Goal: Task Accomplishment & Management: Use online tool/utility

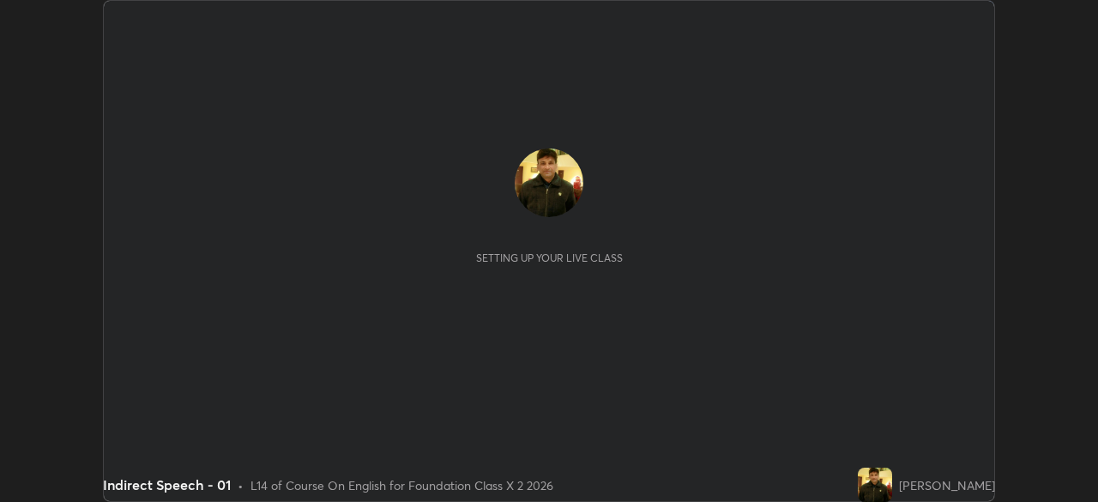
scroll to position [502, 1098]
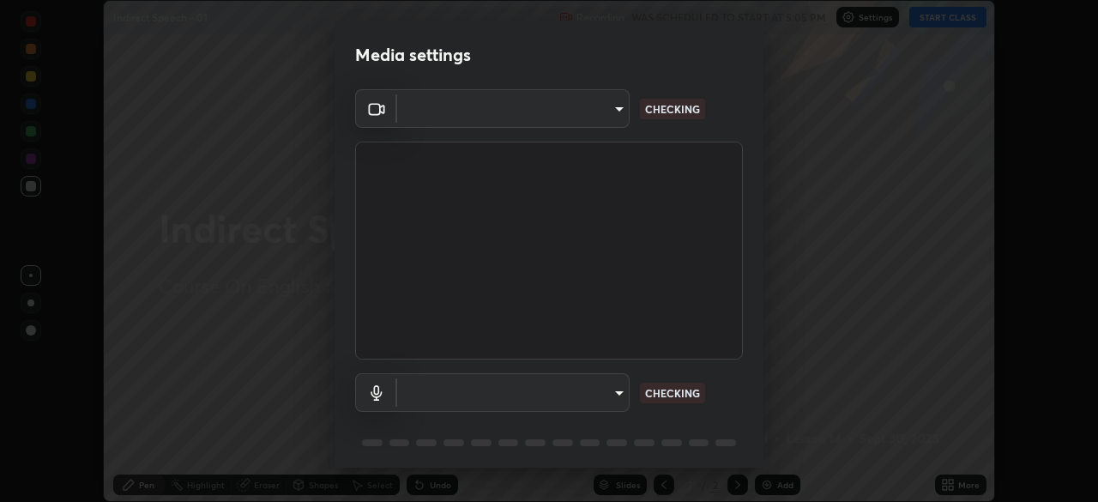
click at [587, 397] on body "Erase all Indirect Speech - 01 Recording WAS SCHEDULED TO START AT 5:05 PM Sett…" at bounding box center [549, 251] width 1098 height 502
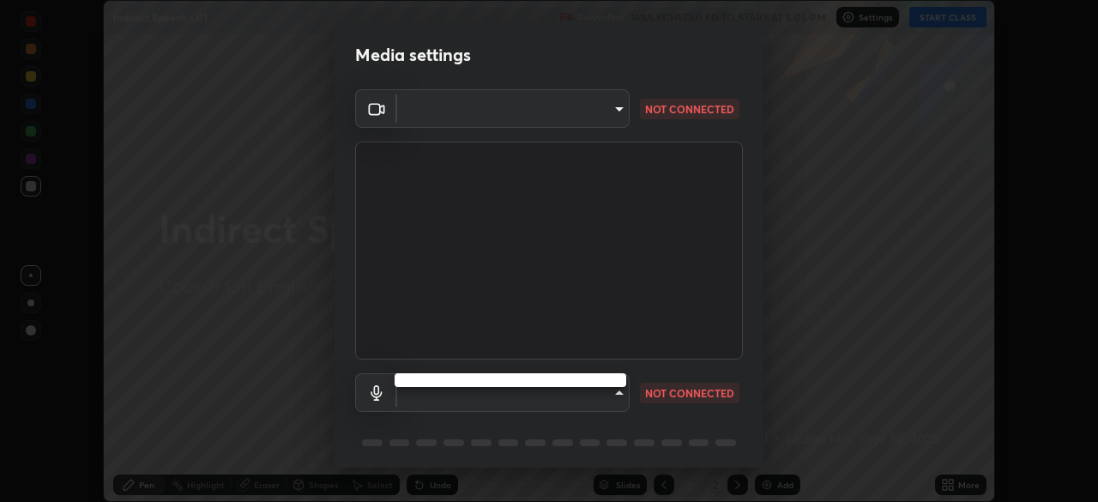
type input "028e6636b9c1bc203e9b8b979946ed412555754adccde9980a10a4eaffcc1ffb"
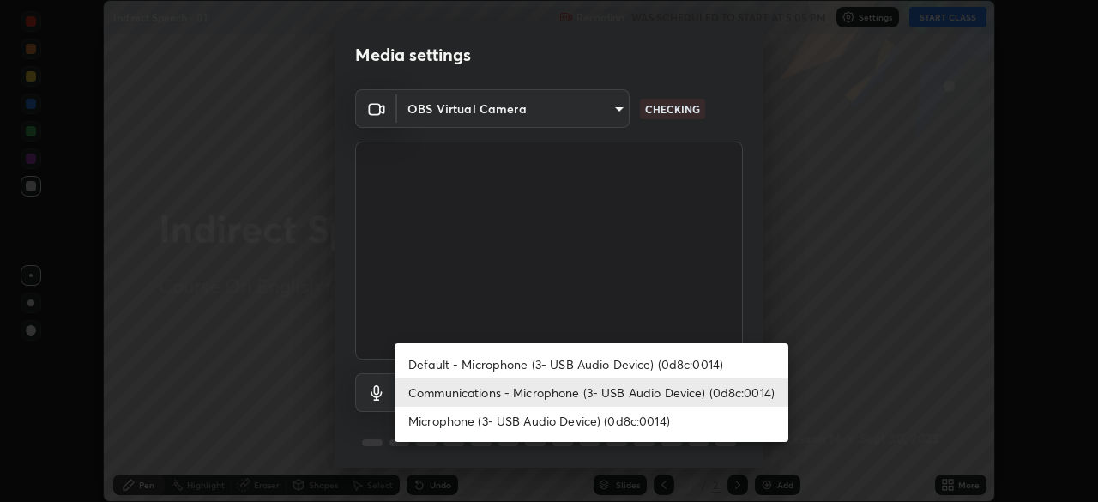
click at [565, 418] on li "Microphone (3- USB Audio Device) (0d8c:0014)" at bounding box center [592, 421] width 394 height 28
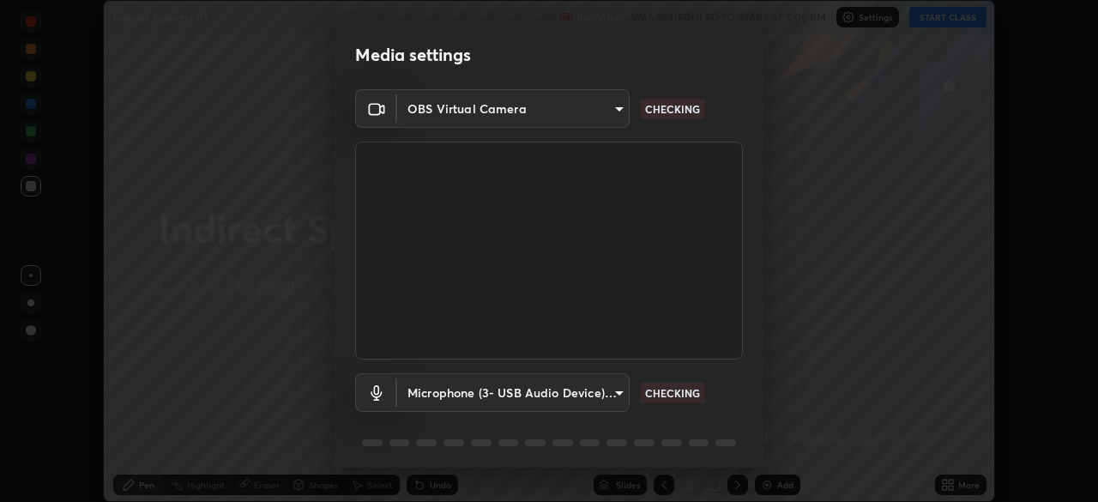
click at [551, 402] on body "Erase all Indirect Speech - 01 Recording WAS SCHEDULED TO START AT 5:05 PM Sett…" at bounding box center [549, 251] width 1098 height 502
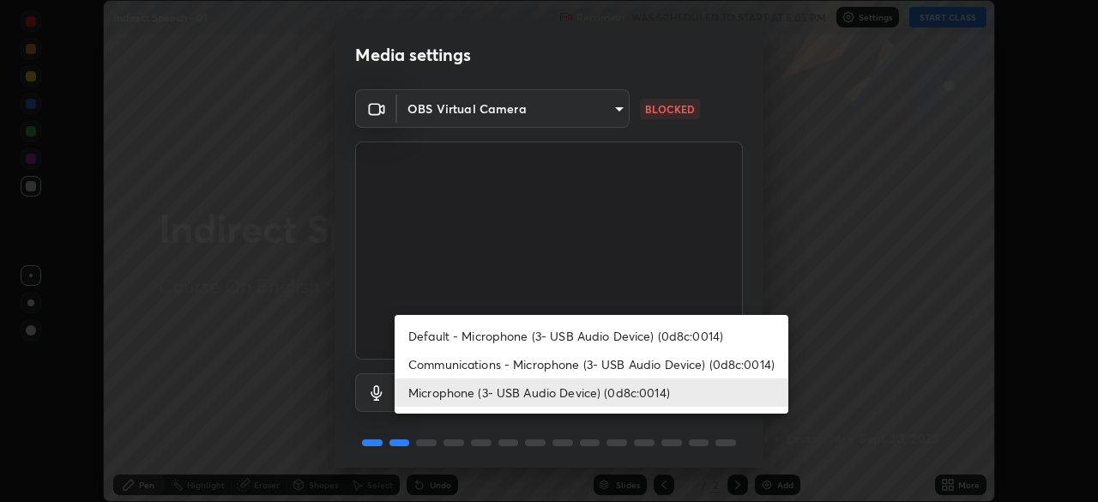
click at [543, 332] on li "Default - Microphone (3- USB Audio Device) (0d8c:0014)" at bounding box center [592, 336] width 394 height 28
type input "default"
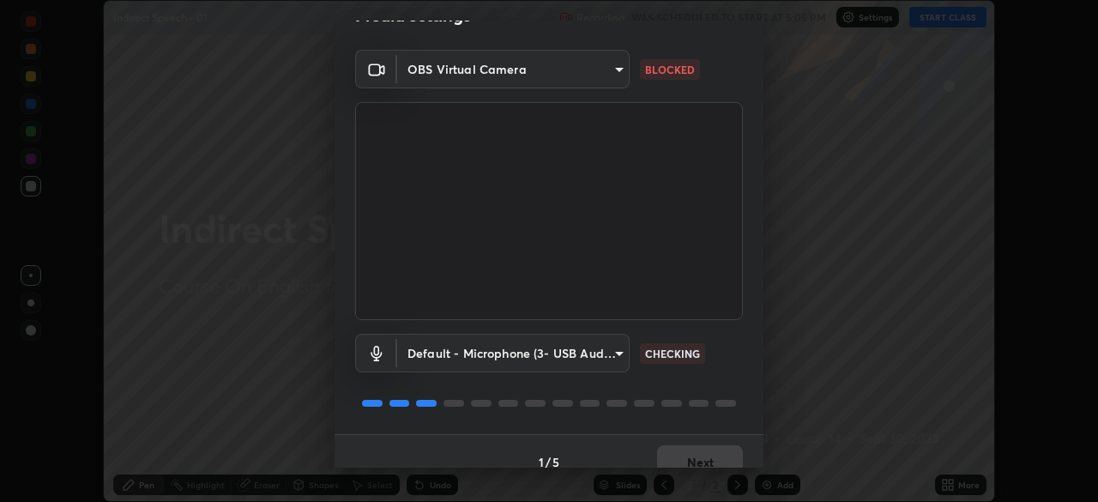
scroll to position [61, 0]
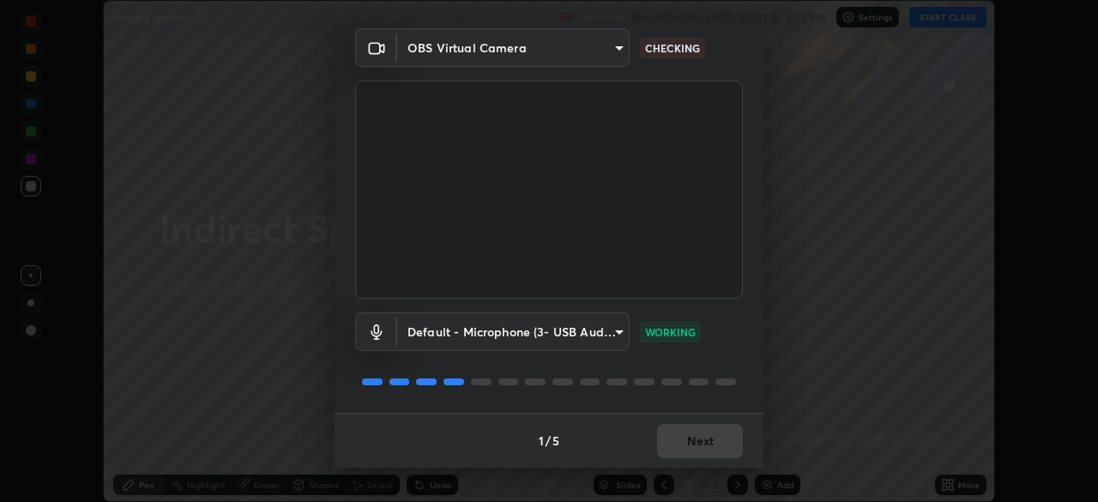
click at [718, 444] on div "1 / 5 Next" at bounding box center [549, 440] width 429 height 55
click at [713, 430] on div "1 / 5 Next" at bounding box center [549, 440] width 429 height 55
click at [715, 456] on div "1 / 5 Next" at bounding box center [549, 440] width 429 height 55
click at [717, 435] on div "1 / 5 Next" at bounding box center [549, 440] width 429 height 55
click at [720, 452] on div "1 / 5 Next" at bounding box center [549, 440] width 429 height 55
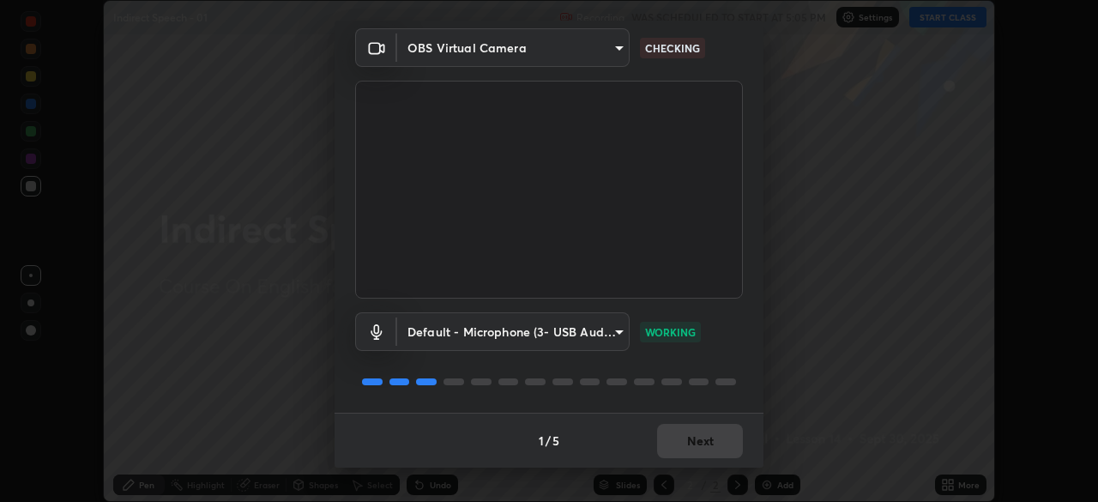
click at [724, 438] on div "1 / 5 Next" at bounding box center [549, 440] width 429 height 55
click at [724, 450] on div "1 / 5 Next" at bounding box center [549, 440] width 429 height 55
click at [727, 434] on div "1 / 5 Next" at bounding box center [549, 440] width 429 height 55
click at [725, 447] on div "1 / 5 Next" at bounding box center [549, 440] width 429 height 55
click at [730, 439] on div "1 / 5 Next" at bounding box center [549, 440] width 429 height 55
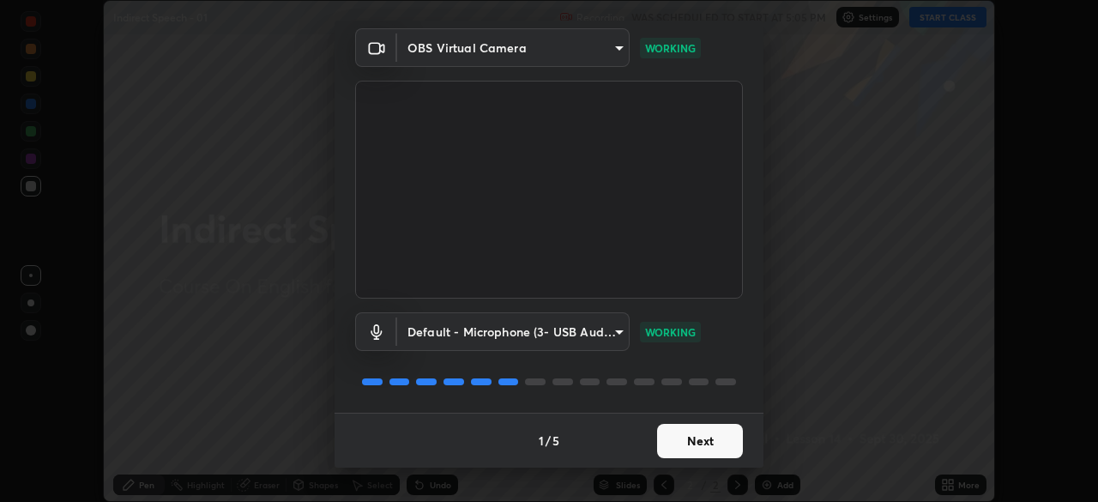
click at [725, 453] on button "Next" at bounding box center [700, 441] width 86 height 34
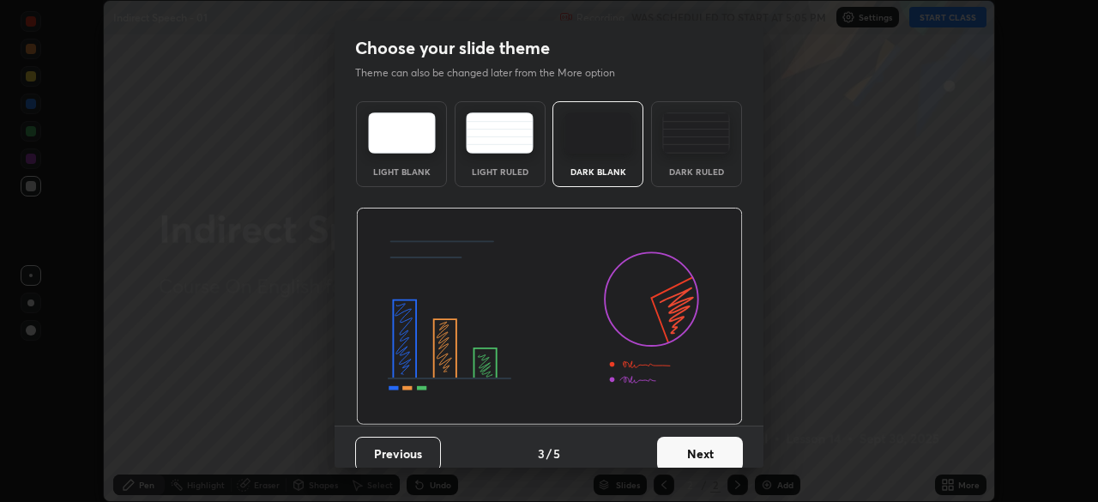
click at [723, 450] on button "Next" at bounding box center [700, 454] width 86 height 34
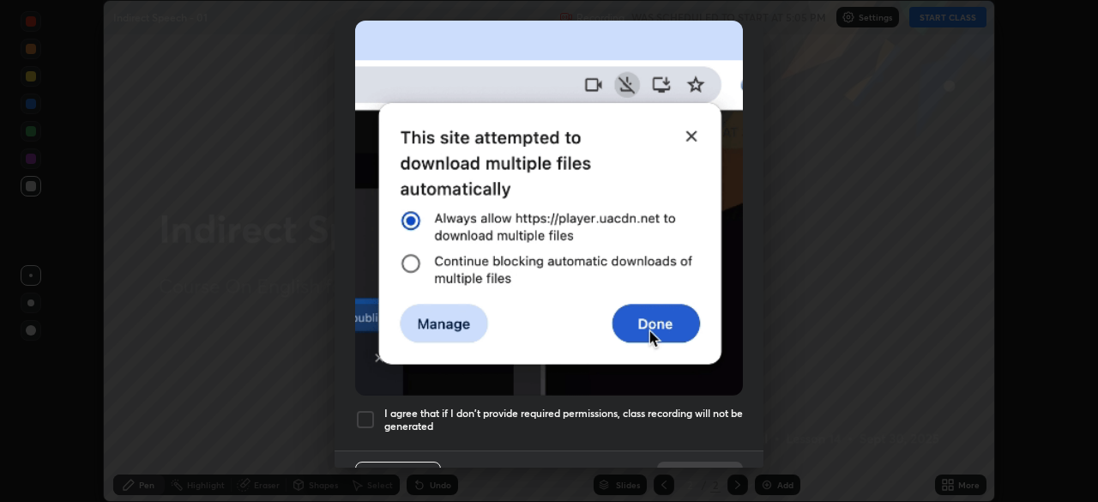
scroll to position [411, 0]
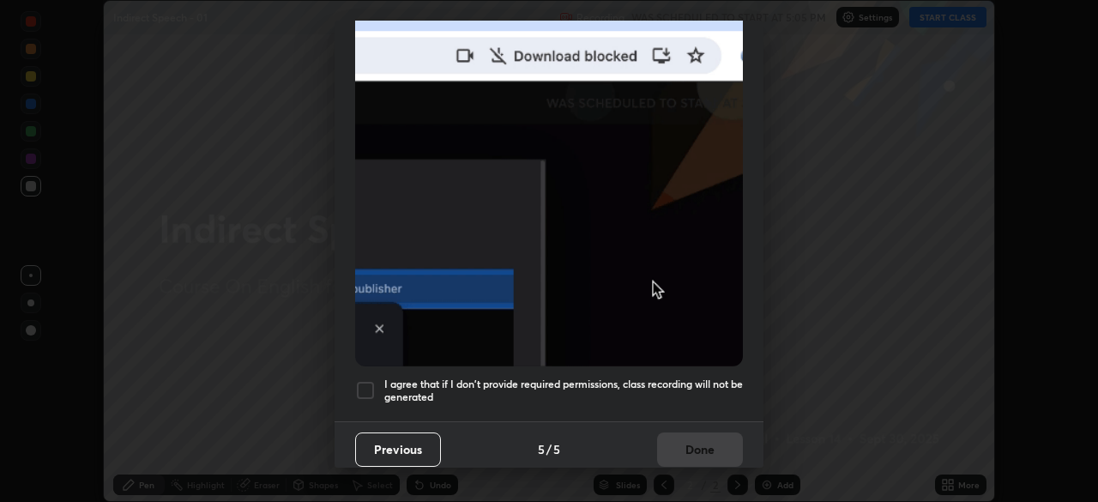
click at [708, 442] on div "Previous 5 / 5 Done" at bounding box center [549, 448] width 429 height 55
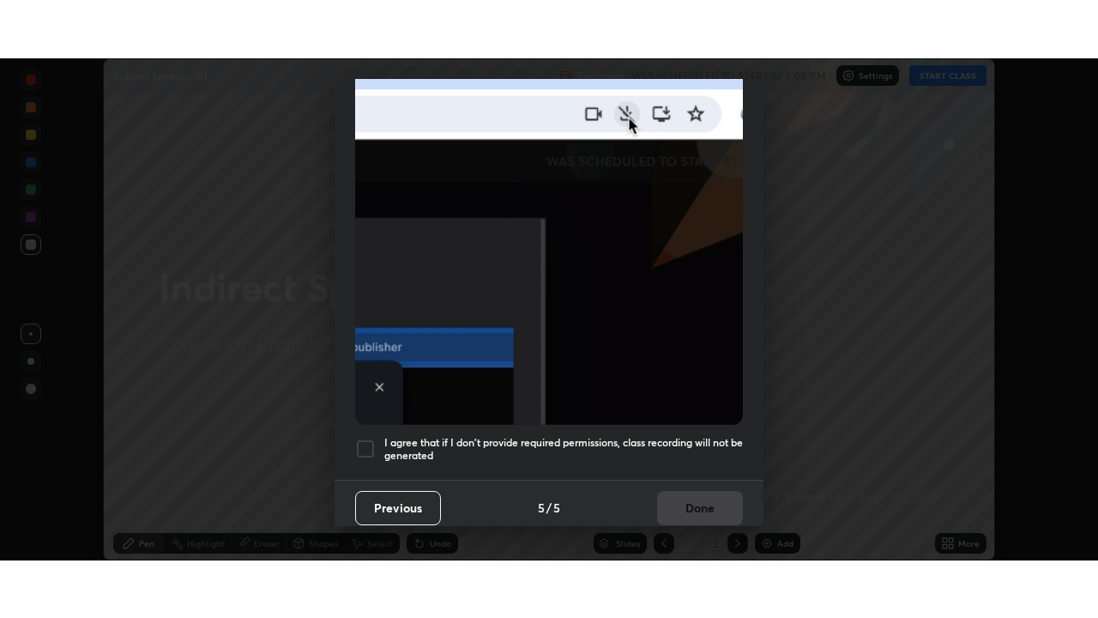
scroll to position [384, 0]
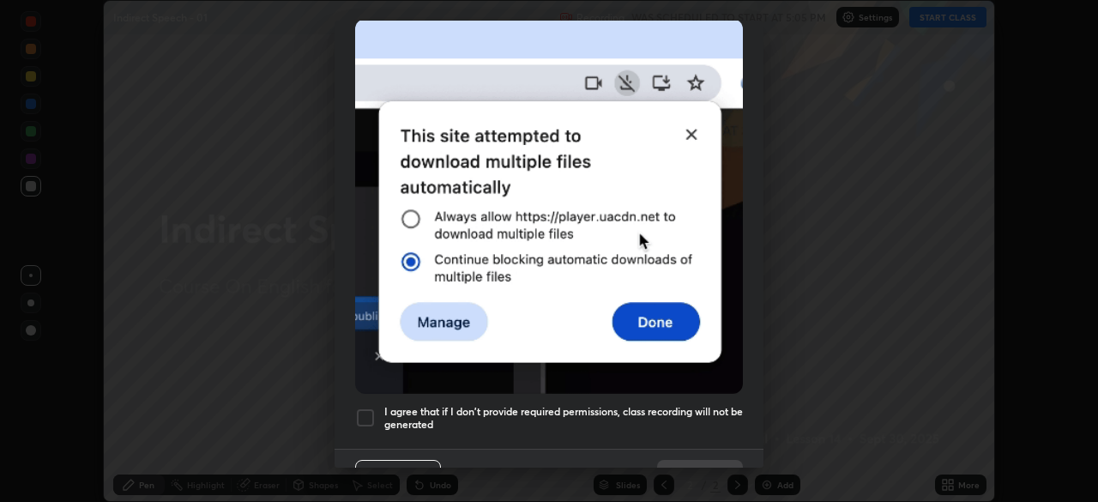
click at [713, 405] on h5 "I agree that if I don't provide required permissions, class recording will not …" at bounding box center [563, 418] width 359 height 27
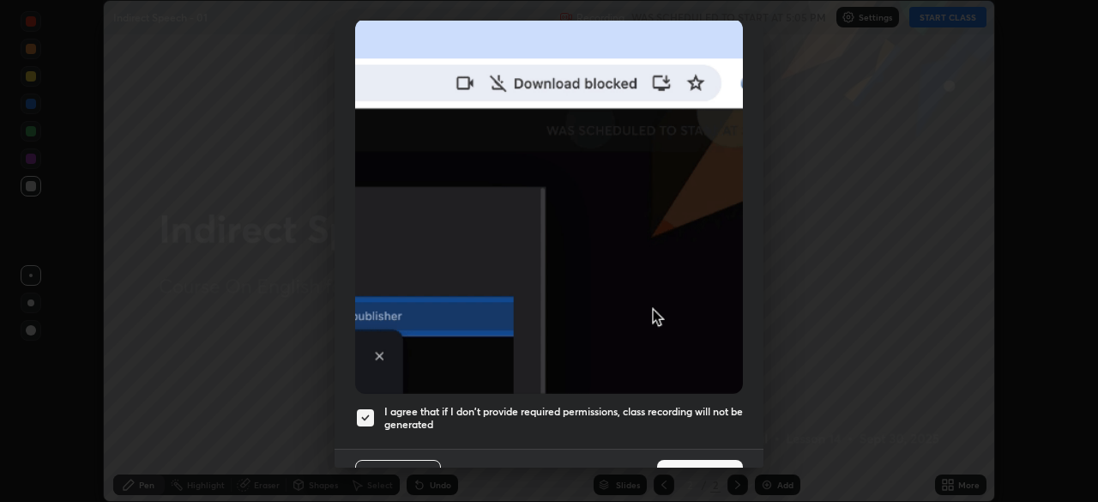
click at [706, 460] on button "Done" at bounding box center [700, 477] width 86 height 34
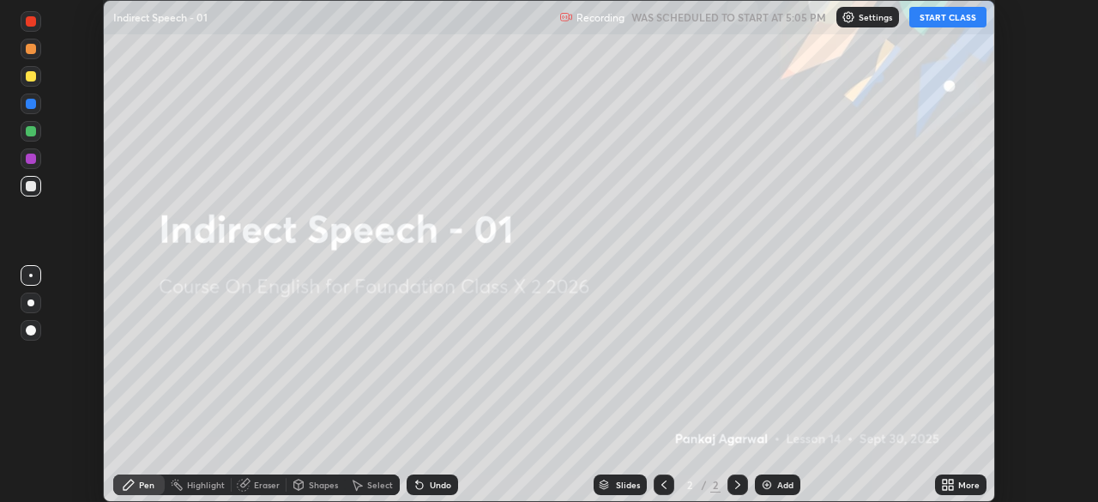
click at [965, 481] on div "More" at bounding box center [968, 485] width 21 height 9
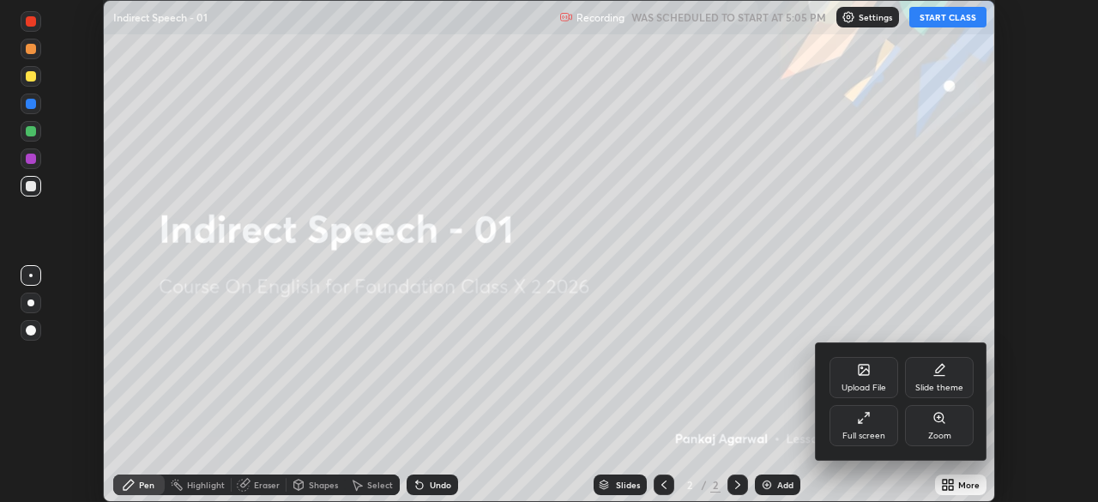
click at [879, 436] on div "Full screen" at bounding box center [864, 436] width 43 height 9
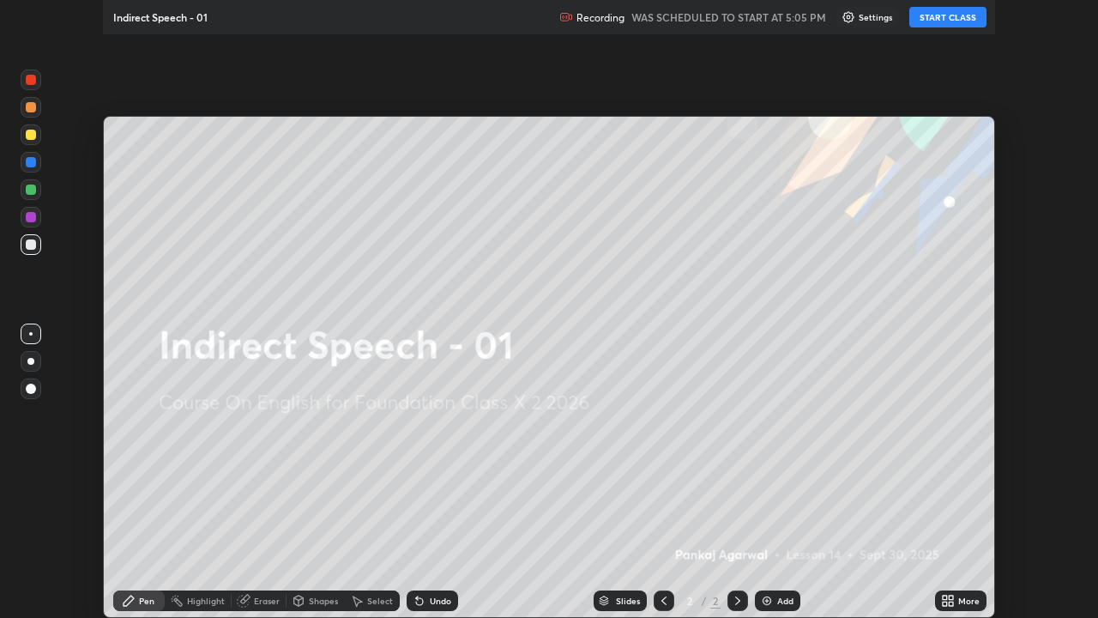
scroll to position [618, 1098]
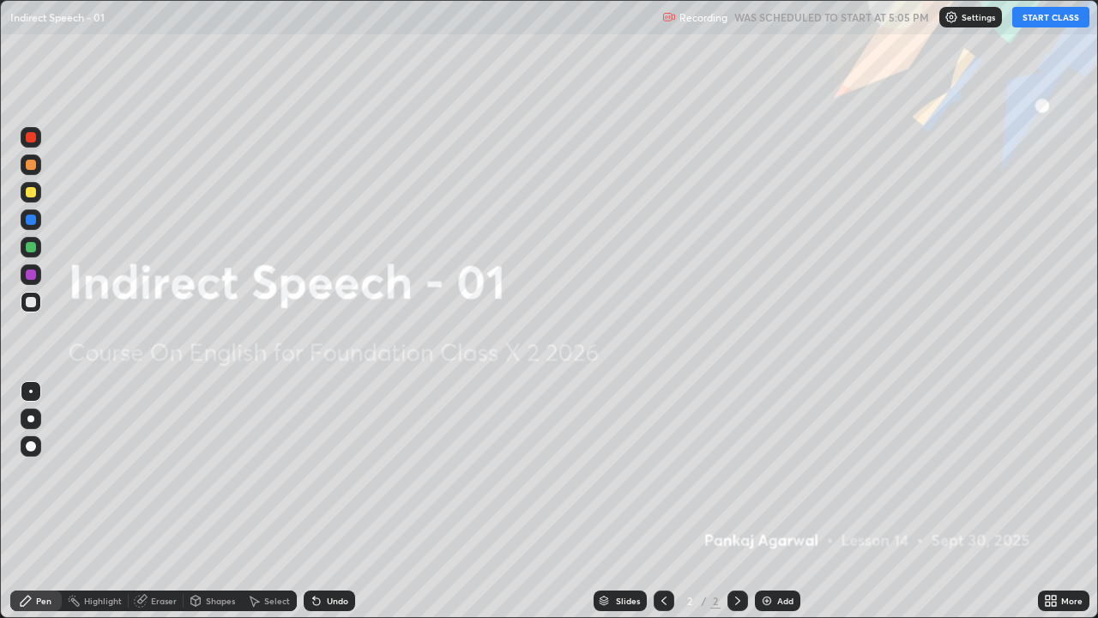
click at [1056, 12] on button "START CLASS" at bounding box center [1050, 17] width 77 height 21
click at [1066, 501] on div "More" at bounding box center [1071, 600] width 21 height 9
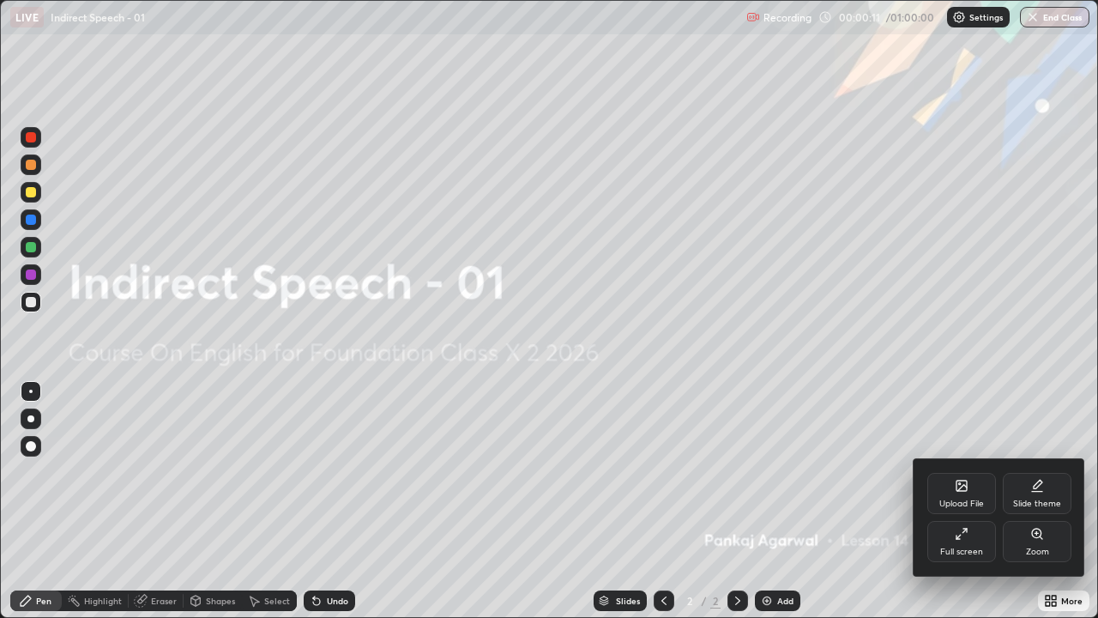
click at [783, 501] on div at bounding box center [549, 309] width 1098 height 618
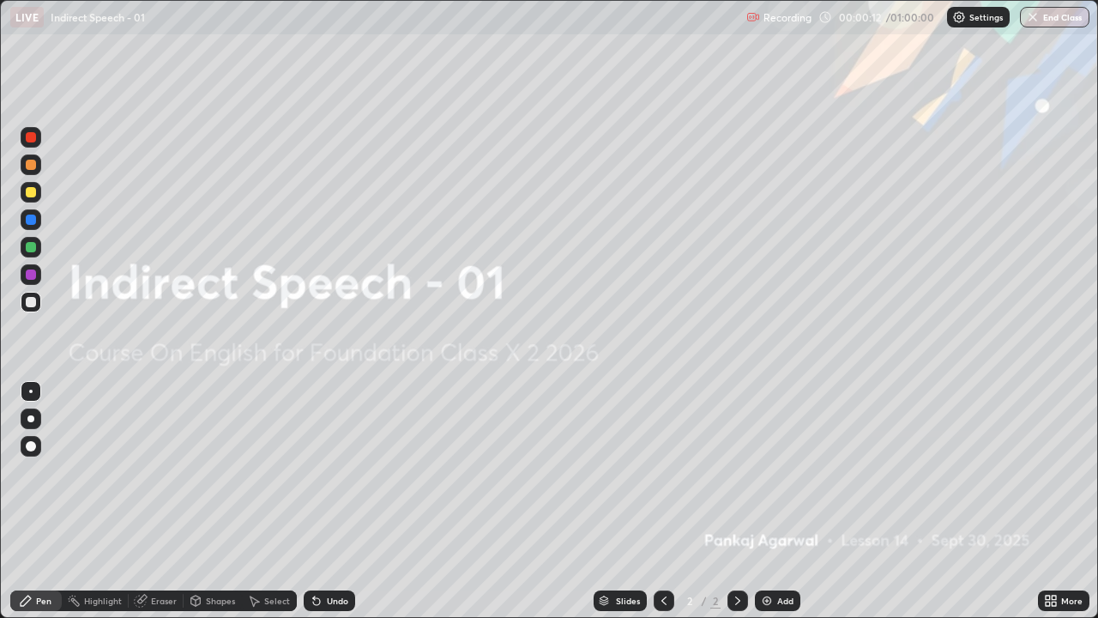
click at [783, 501] on div "Add" at bounding box center [785, 600] width 16 height 9
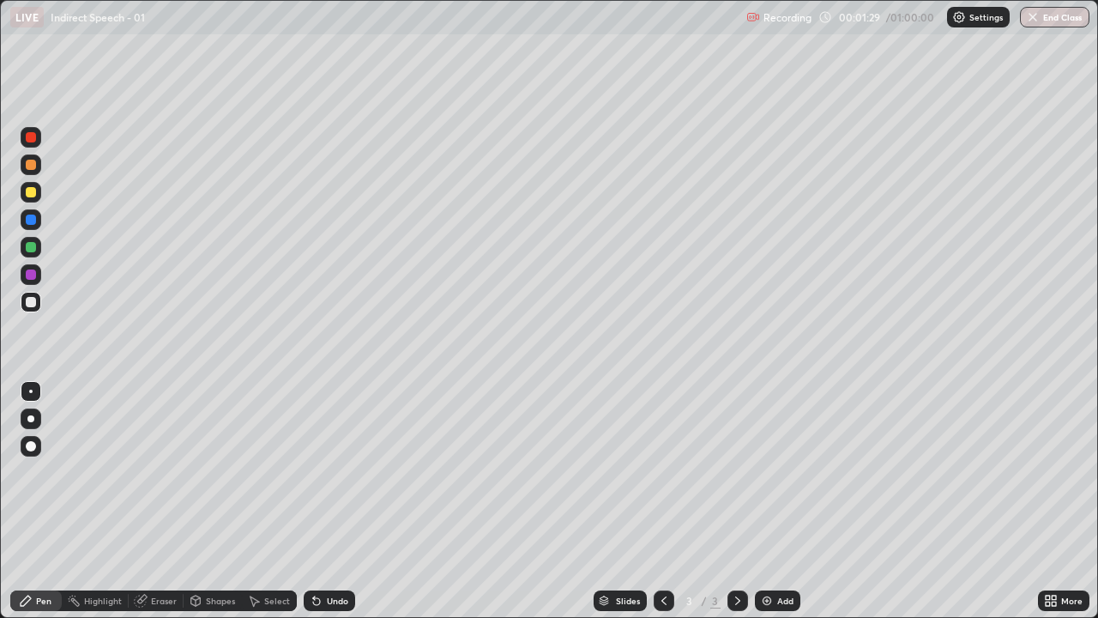
click at [162, 501] on div "Eraser" at bounding box center [156, 600] width 55 height 21
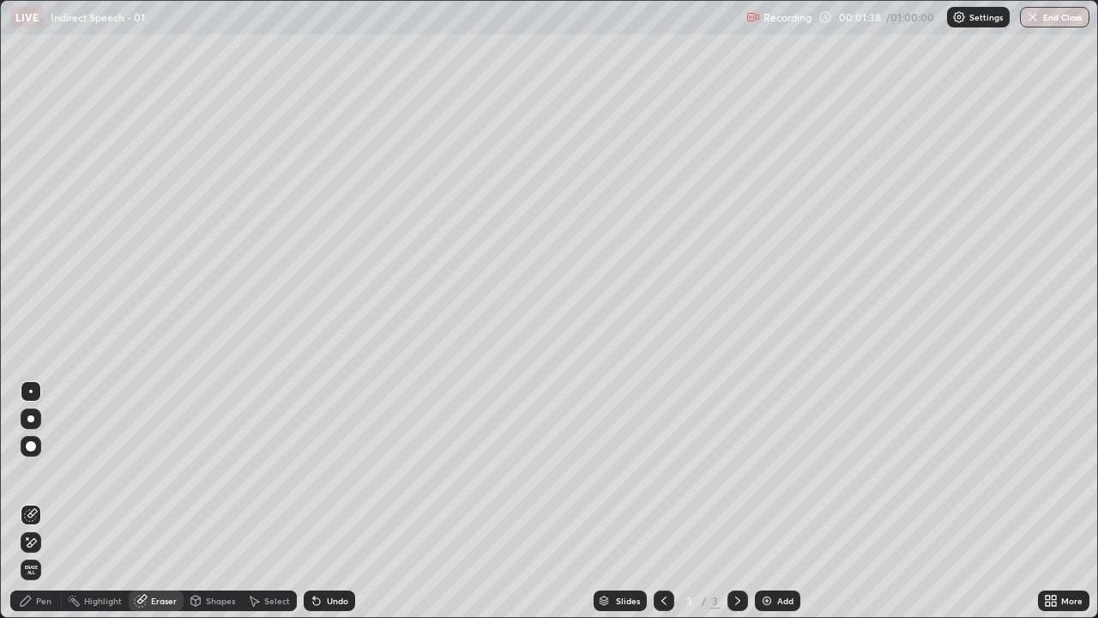
click at [49, 501] on div "Pen" at bounding box center [35, 600] width 51 height 21
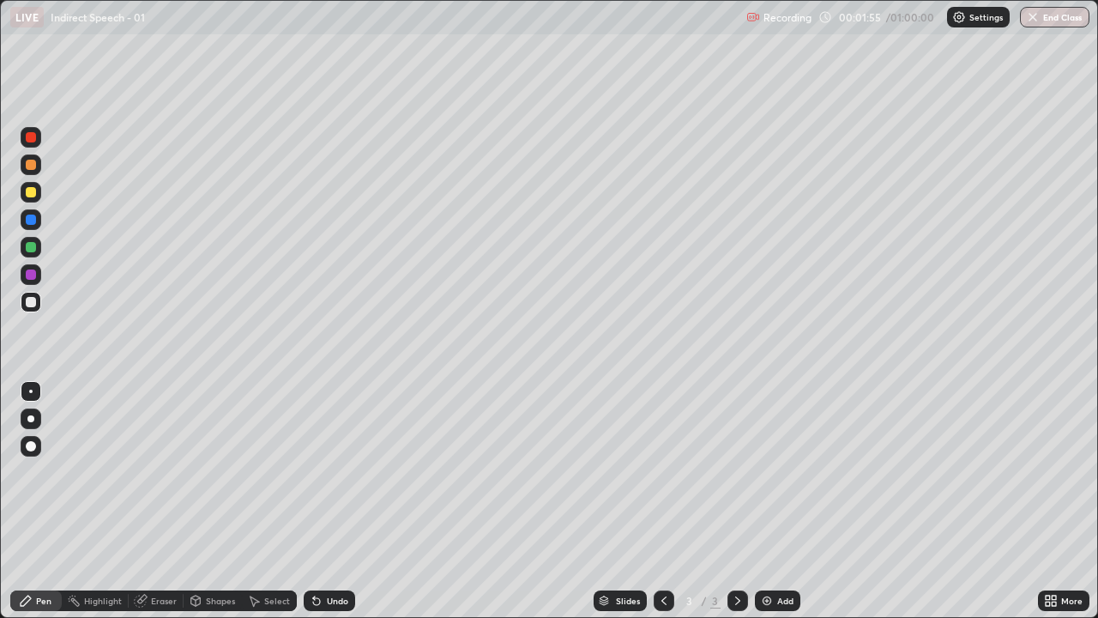
click at [170, 501] on div "Eraser" at bounding box center [156, 600] width 55 height 21
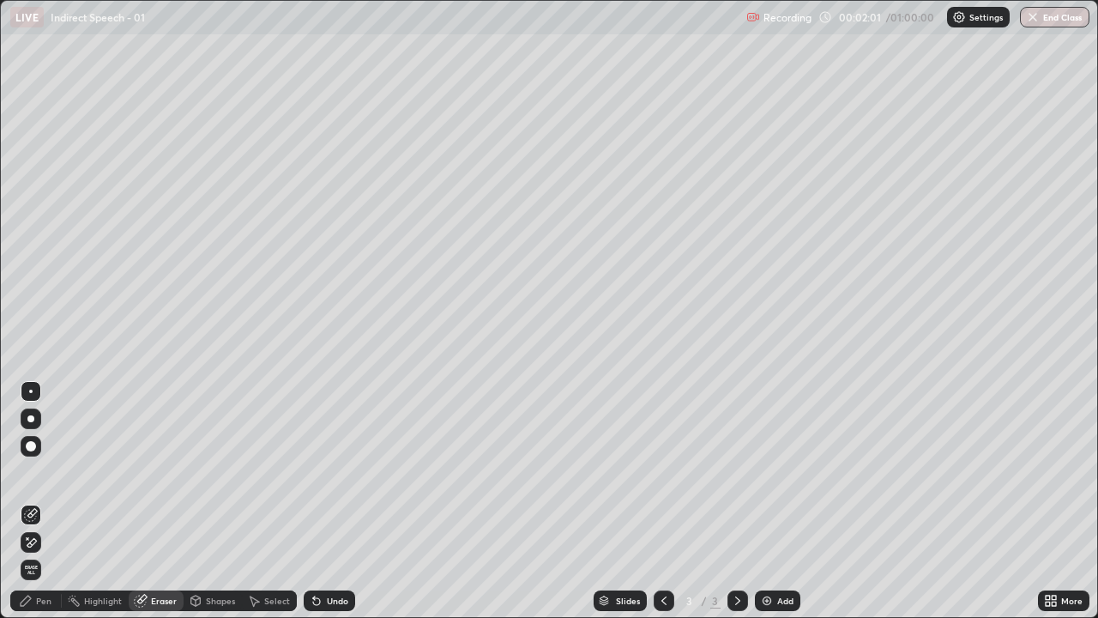
click at [167, 501] on div "Eraser" at bounding box center [164, 600] width 26 height 9
click at [50, 501] on div "Pen" at bounding box center [35, 600] width 51 height 21
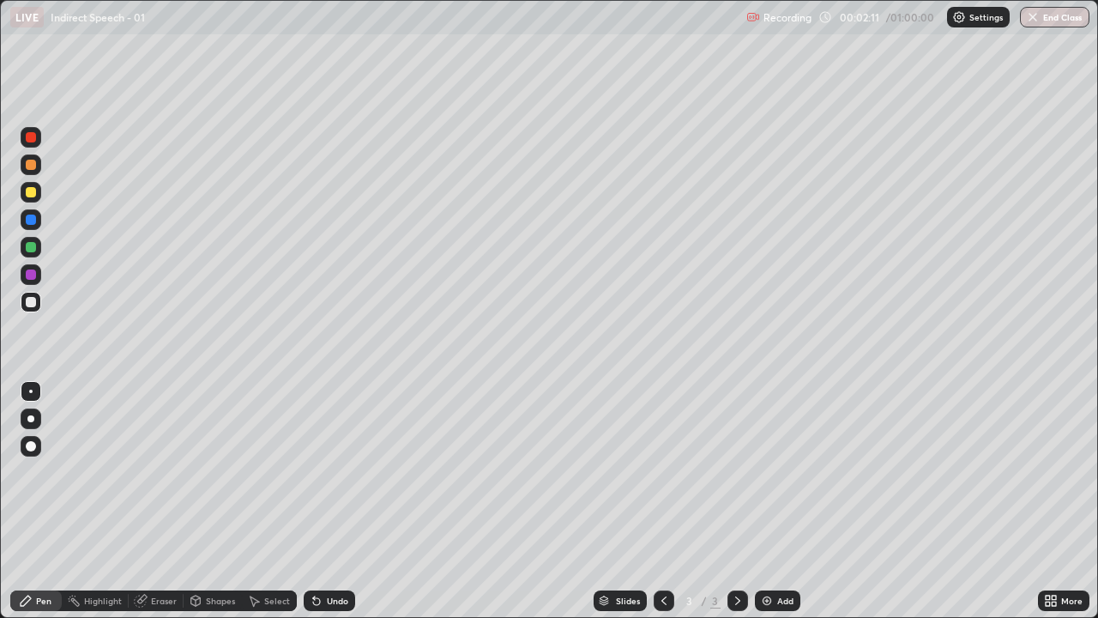
click at [50, 501] on div "Pen" at bounding box center [35, 600] width 51 height 21
click at [48, 501] on div "Pen" at bounding box center [43, 600] width 15 height 9
click at [47, 501] on div "Pen" at bounding box center [35, 600] width 51 height 21
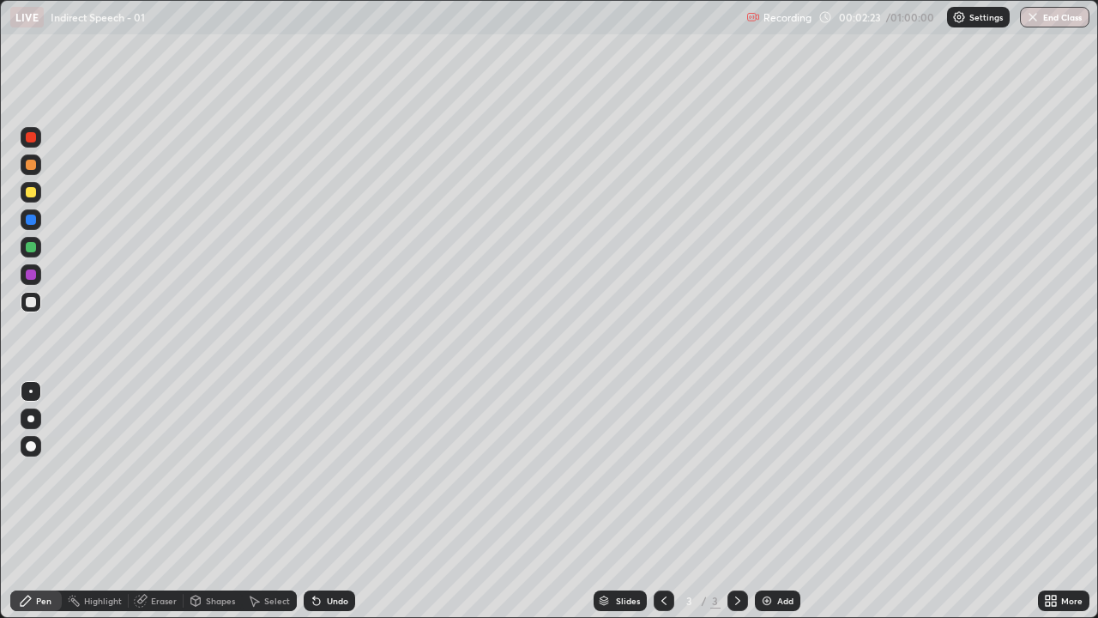
click at [23, 501] on div "Pen" at bounding box center [35, 600] width 51 height 21
click at [35, 501] on div "Pen" at bounding box center [35, 600] width 51 height 21
click at [45, 501] on div "Pen" at bounding box center [43, 600] width 15 height 9
click at [33, 269] on div at bounding box center [31, 274] width 10 height 10
click at [30, 298] on div at bounding box center [31, 302] width 10 height 10
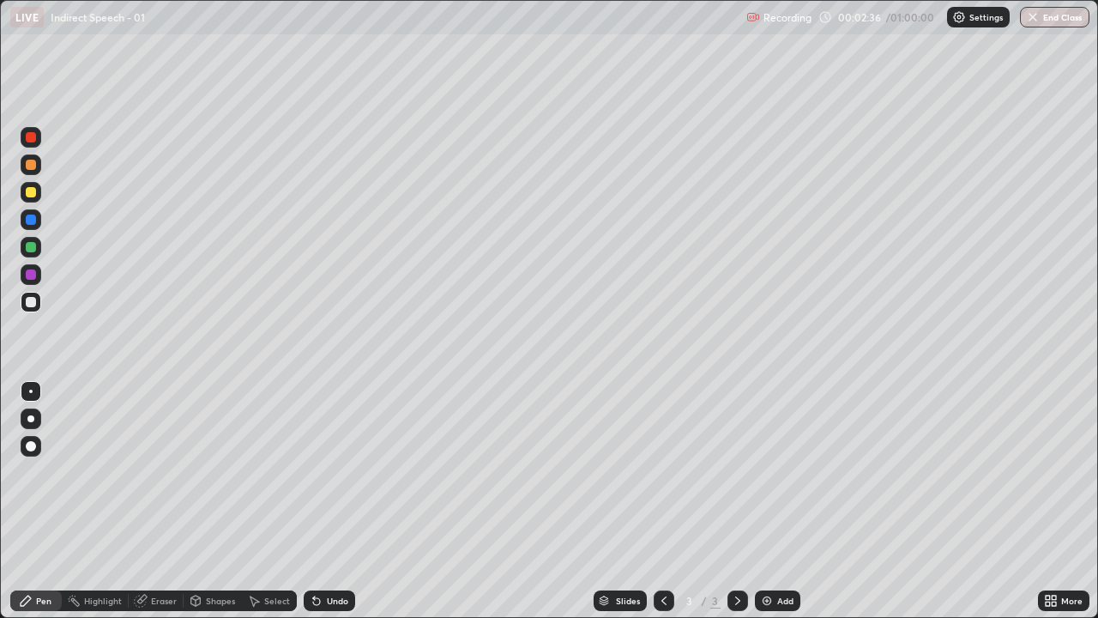
click at [46, 501] on div "Pen" at bounding box center [43, 600] width 15 height 9
click at [35, 271] on div at bounding box center [31, 274] width 10 height 10
click at [51, 501] on div "Pen" at bounding box center [35, 600] width 51 height 21
click at [30, 298] on div at bounding box center [31, 302] width 10 height 10
click at [32, 300] on div at bounding box center [31, 302] width 10 height 10
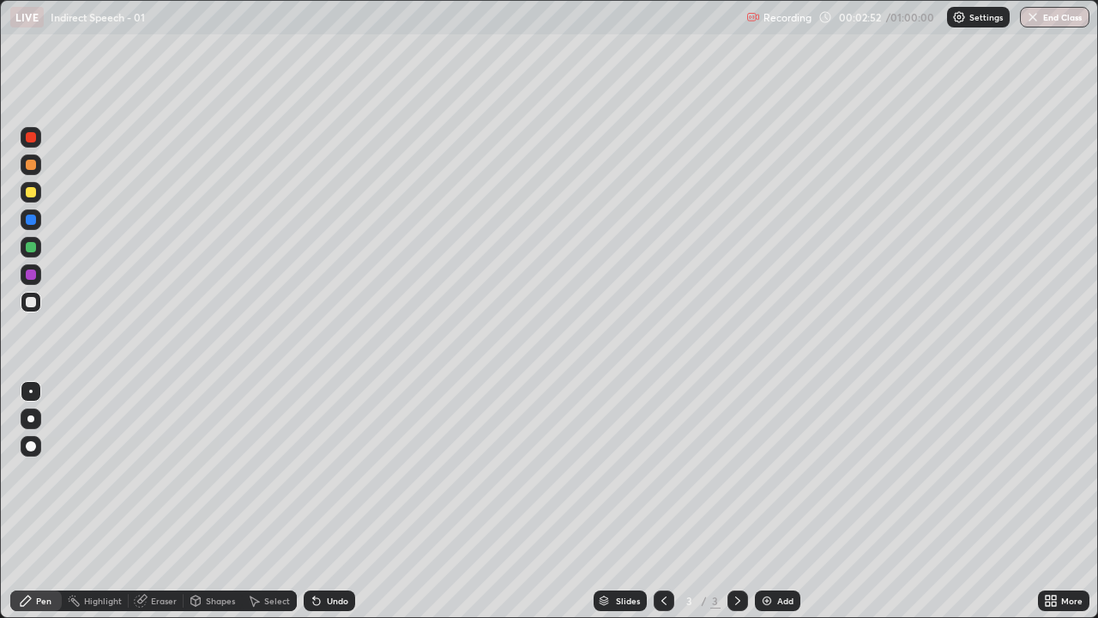
click at [32, 299] on div at bounding box center [31, 302] width 10 height 10
click at [163, 501] on div "Eraser" at bounding box center [164, 600] width 26 height 9
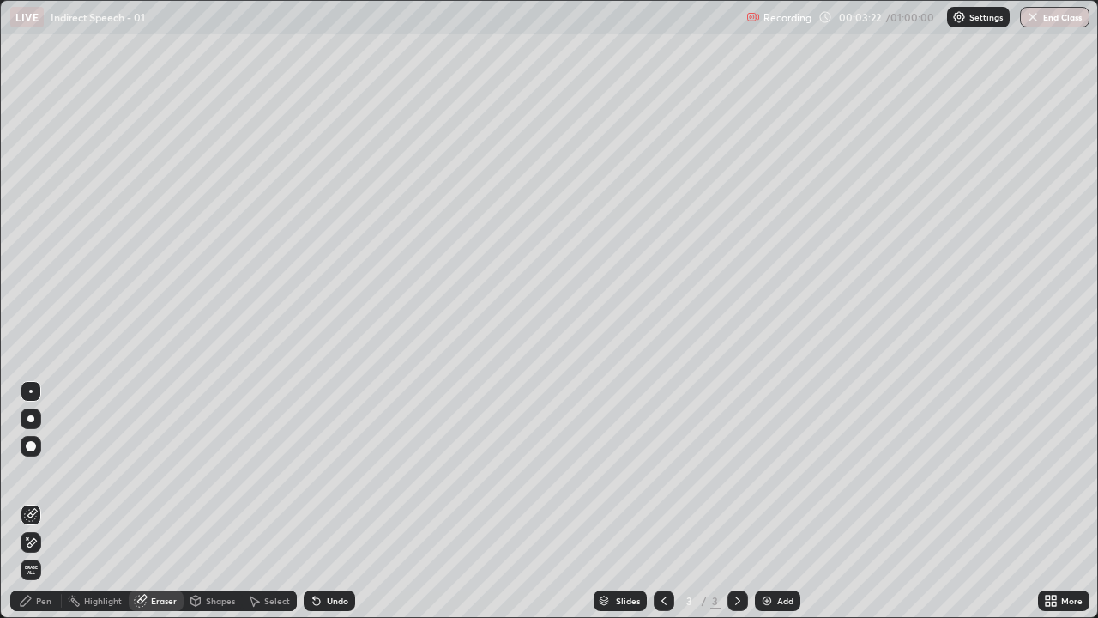
click at [46, 501] on div "Pen" at bounding box center [43, 600] width 15 height 9
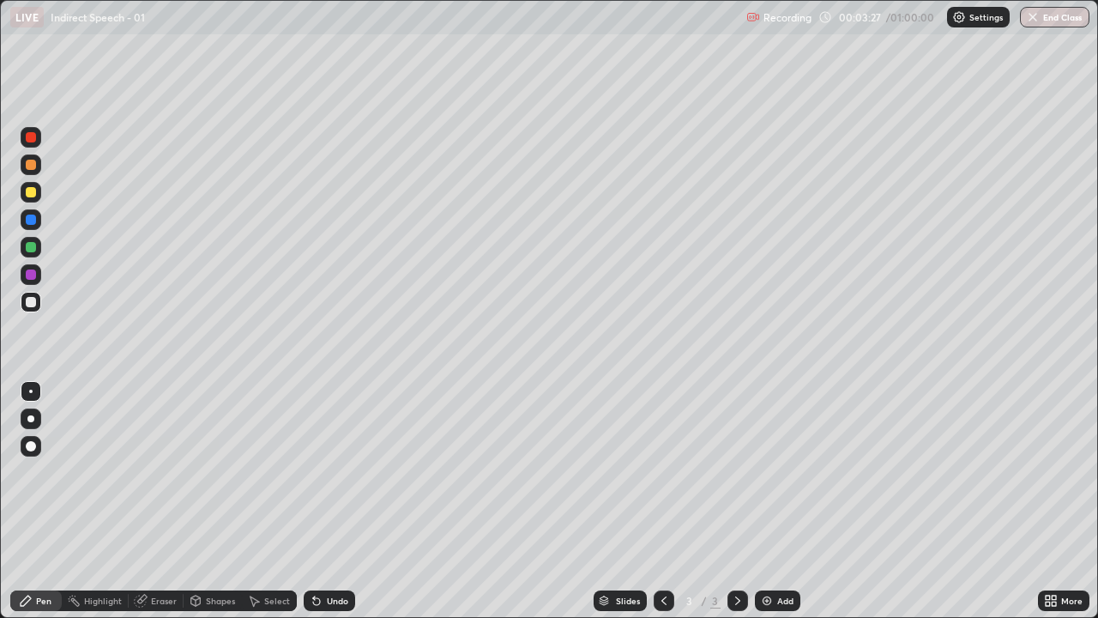
click at [50, 501] on div "Pen" at bounding box center [43, 600] width 15 height 9
click at [45, 501] on div "Pen" at bounding box center [43, 600] width 15 height 9
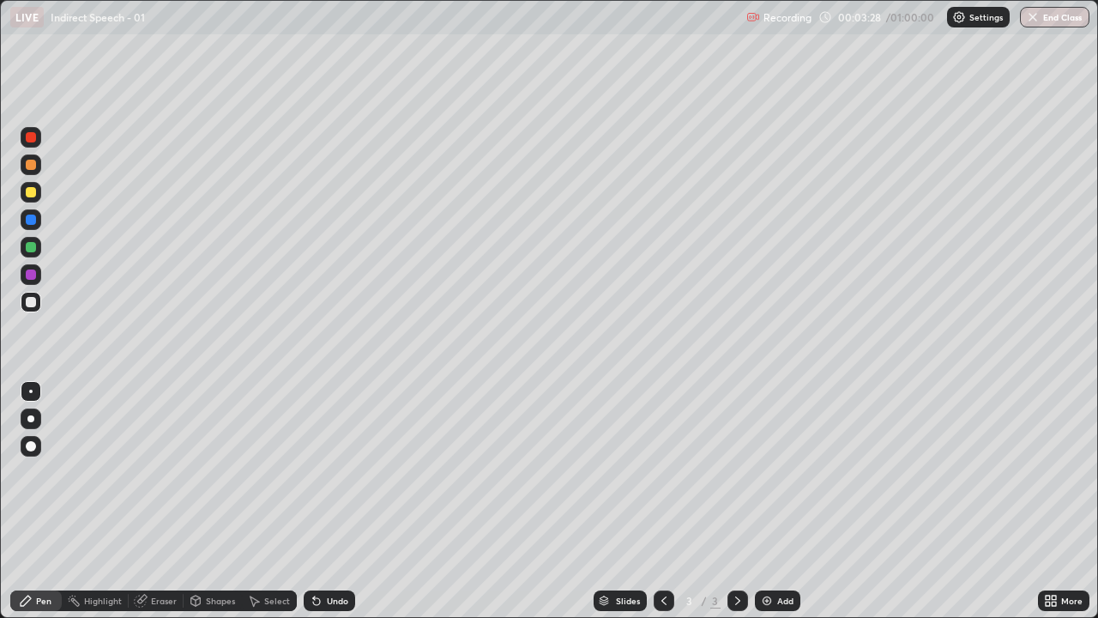
click at [43, 501] on div "Pen" at bounding box center [43, 600] width 15 height 9
click at [41, 501] on div "Pen" at bounding box center [43, 600] width 15 height 9
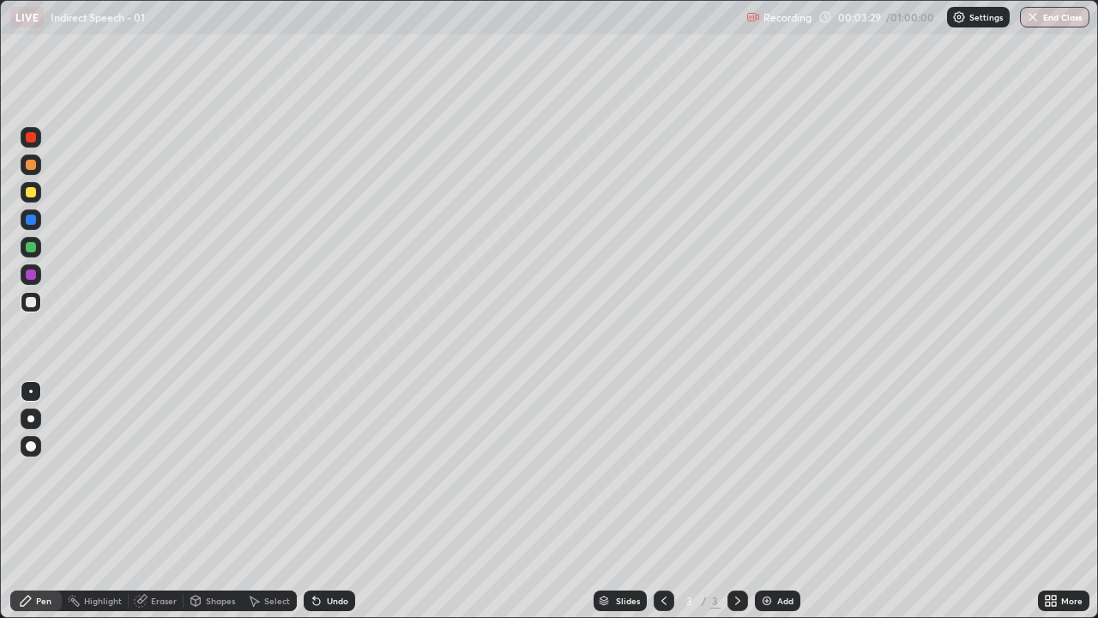
click at [41, 501] on div "Pen" at bounding box center [43, 600] width 15 height 9
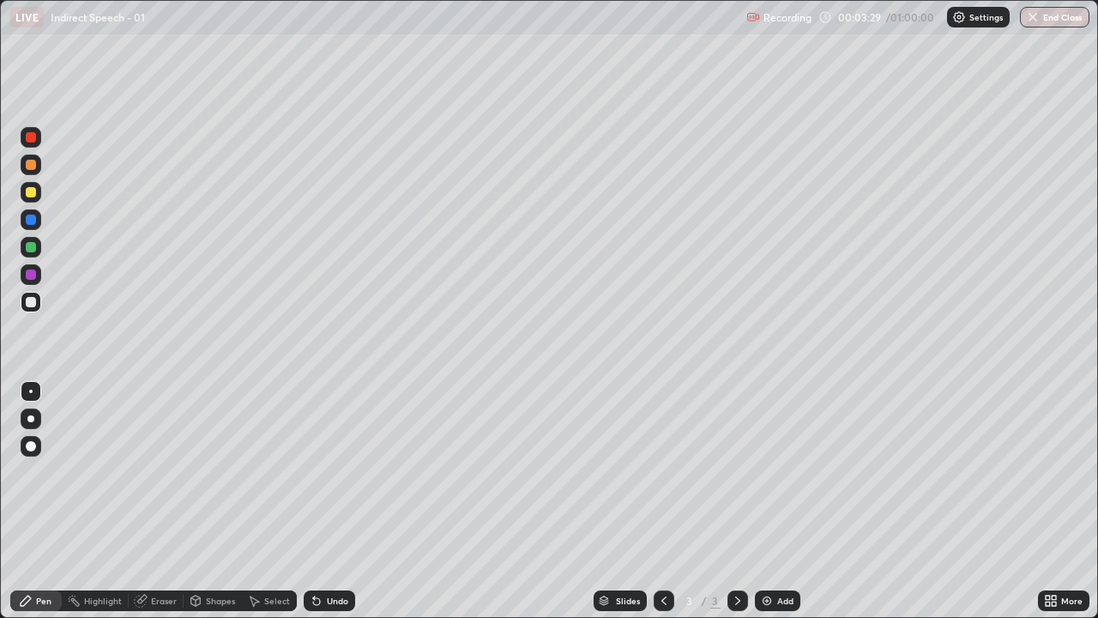
click at [41, 501] on div "Pen" at bounding box center [43, 600] width 15 height 9
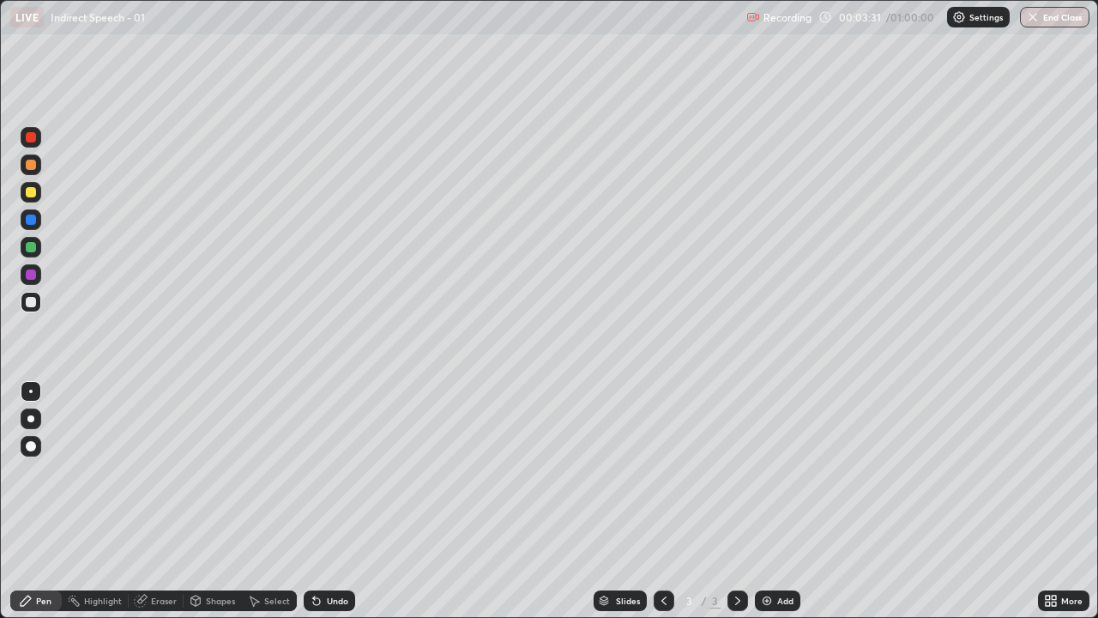
click at [162, 501] on div "Eraser" at bounding box center [164, 600] width 26 height 9
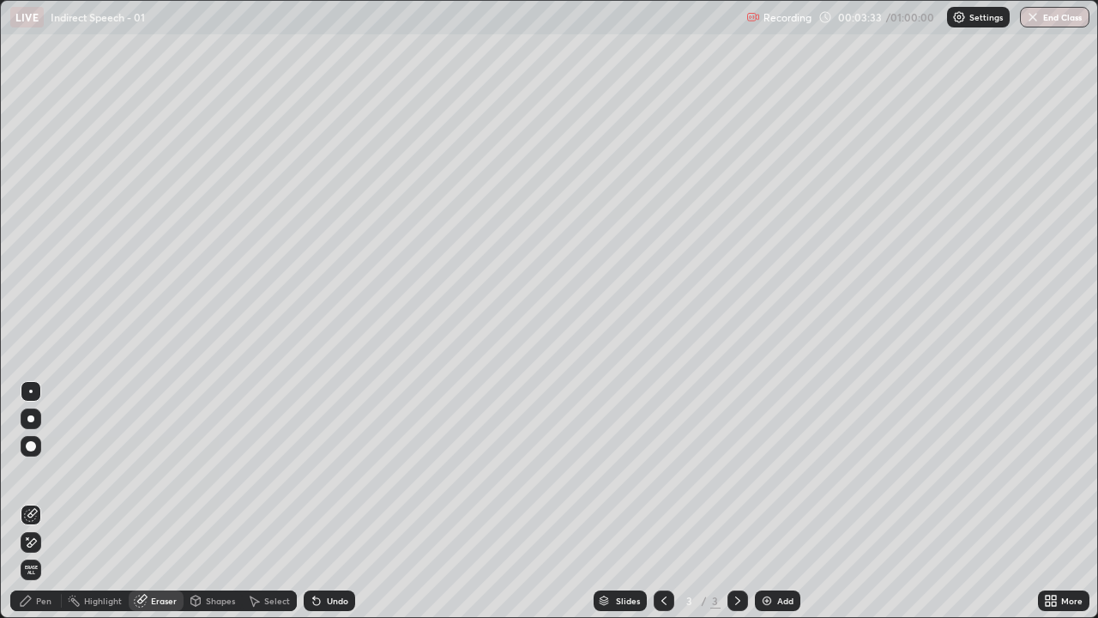
click at [33, 501] on span "Erase all" at bounding box center [30, 570] width 19 height 10
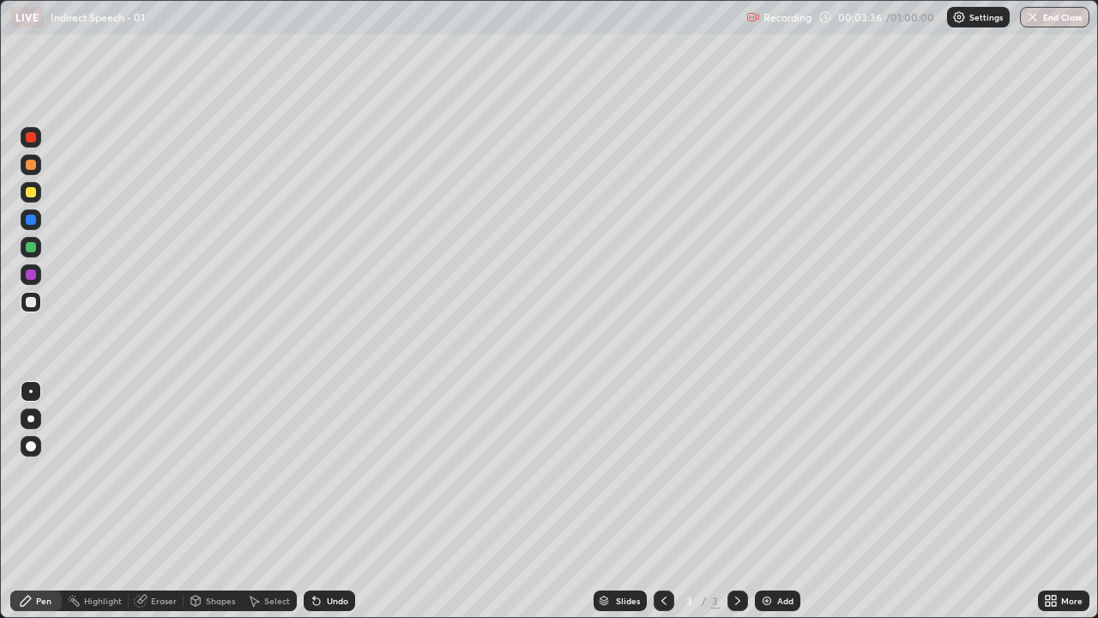
click at [46, 501] on div "Pen" at bounding box center [35, 600] width 51 height 21
click at [166, 501] on div "Eraser" at bounding box center [164, 600] width 26 height 9
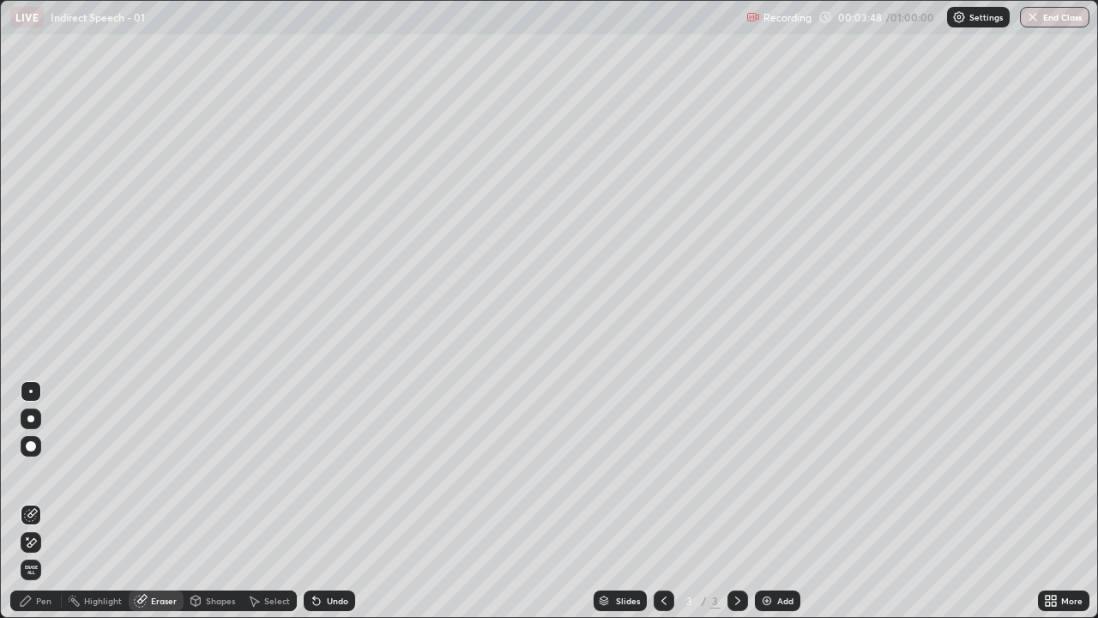
click at [31, 501] on span "Erase all" at bounding box center [30, 570] width 19 height 10
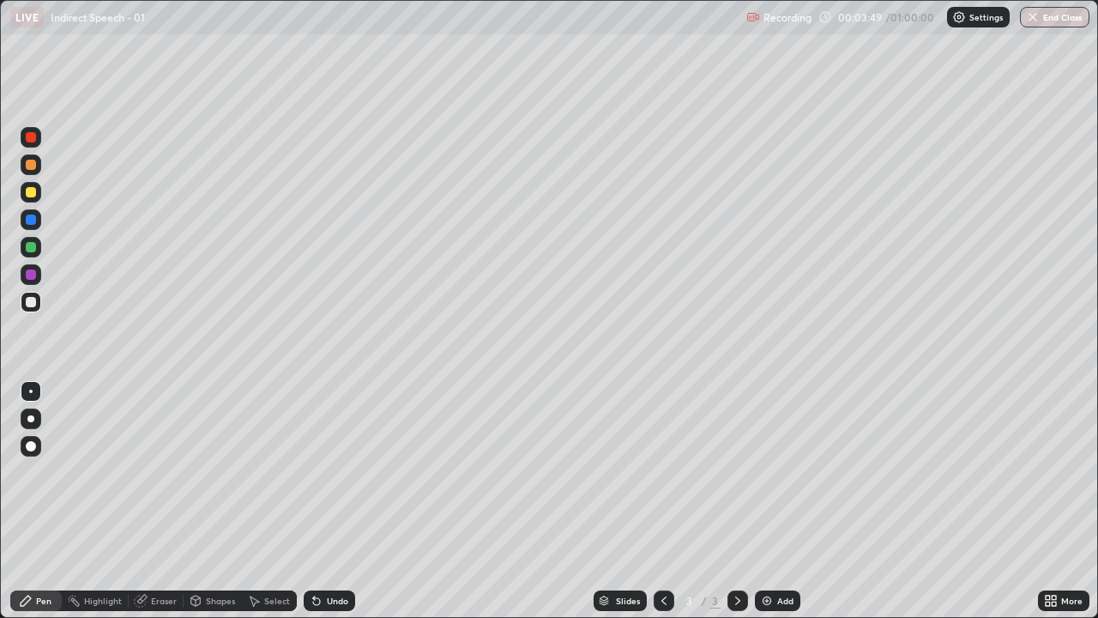
click at [45, 501] on div "Pen" at bounding box center [43, 600] width 15 height 9
click at [159, 501] on div "Eraser" at bounding box center [164, 600] width 26 height 9
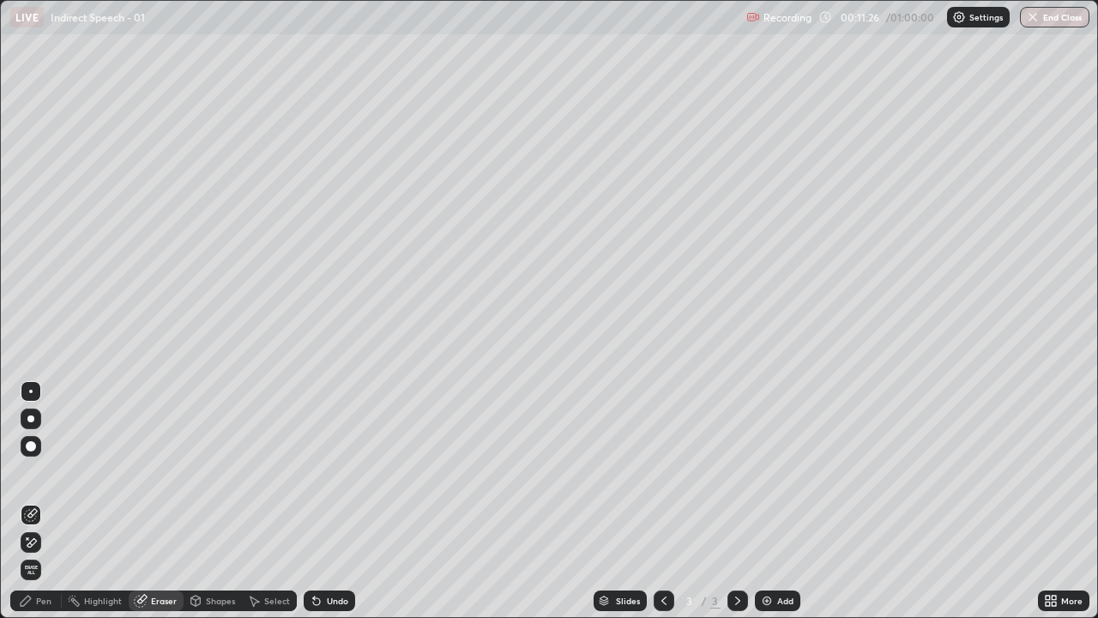
click at [31, 501] on span "Erase all" at bounding box center [30, 570] width 19 height 10
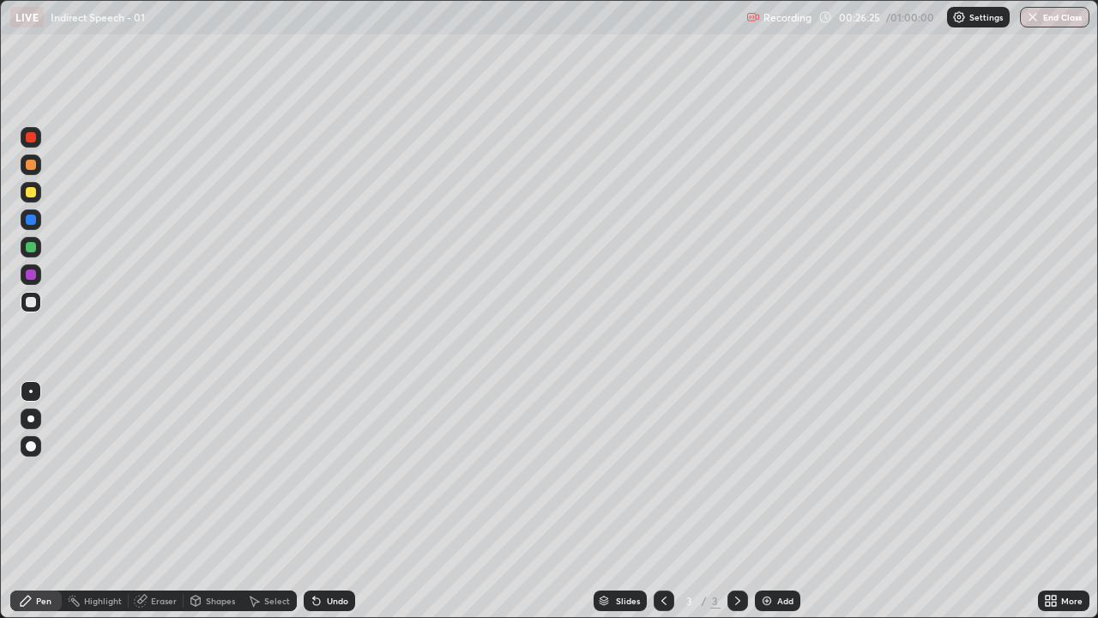
click at [158, 501] on div "Eraser" at bounding box center [164, 600] width 26 height 9
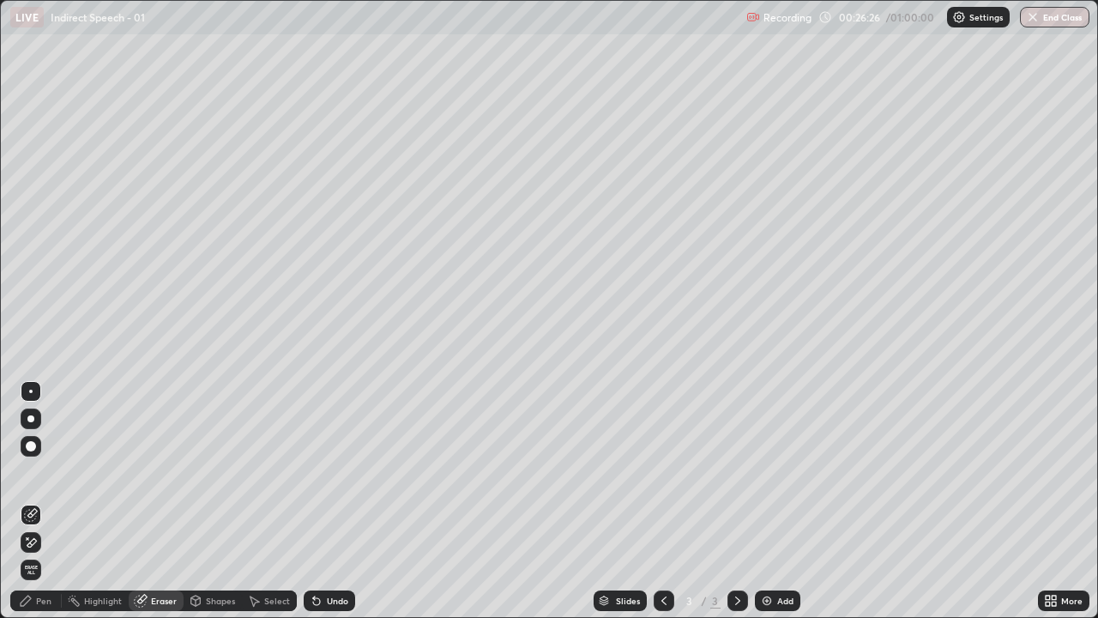
click at [30, 501] on span "Erase all" at bounding box center [30, 570] width 19 height 10
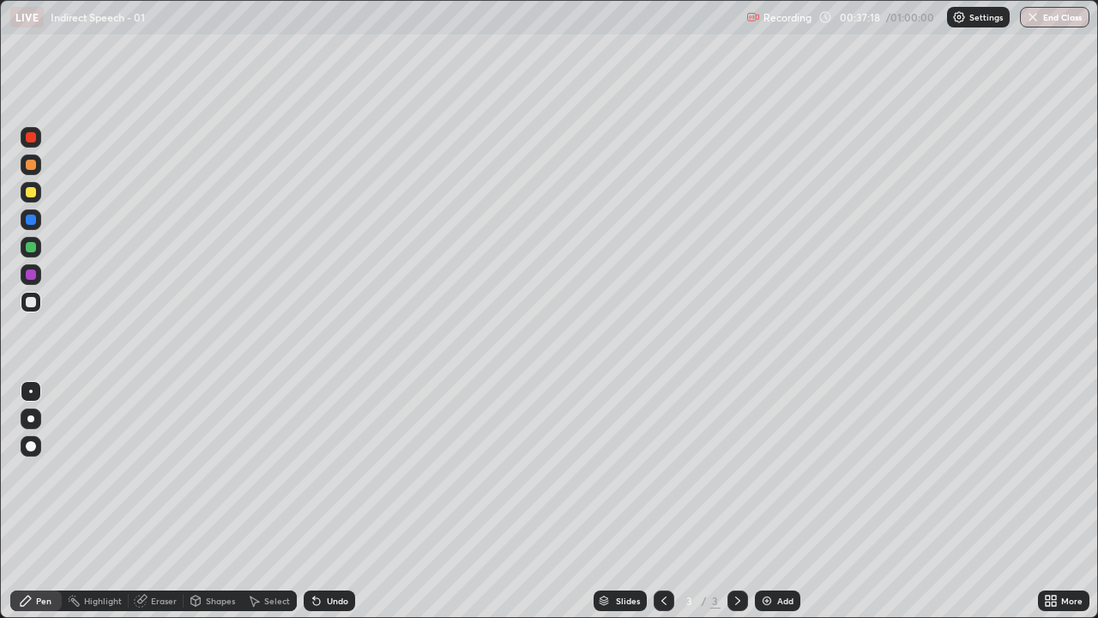
click at [163, 501] on div "Eraser" at bounding box center [164, 600] width 26 height 9
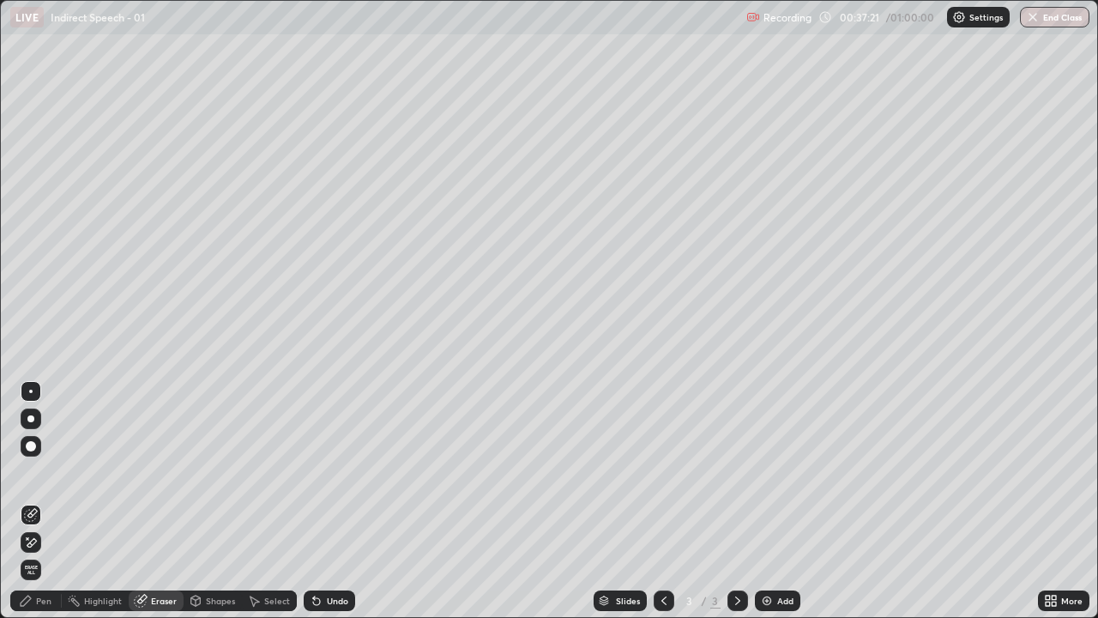
click at [160, 501] on div "Eraser" at bounding box center [156, 600] width 55 height 21
click at [42, 501] on div "Pen" at bounding box center [35, 600] width 51 height 21
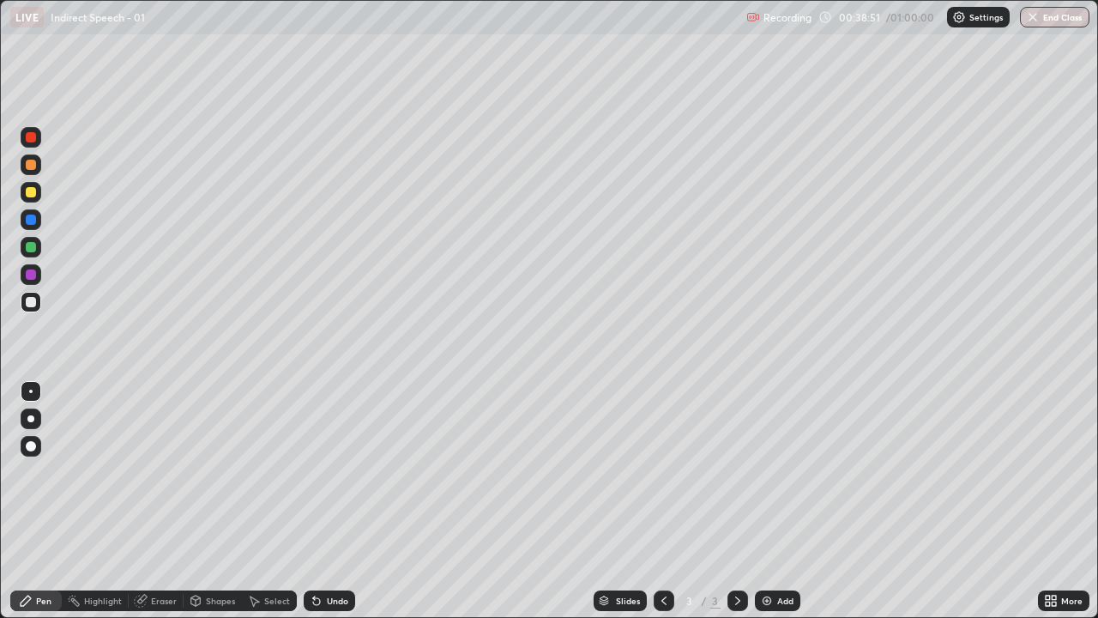
click at [159, 501] on div "Eraser" at bounding box center [164, 600] width 26 height 9
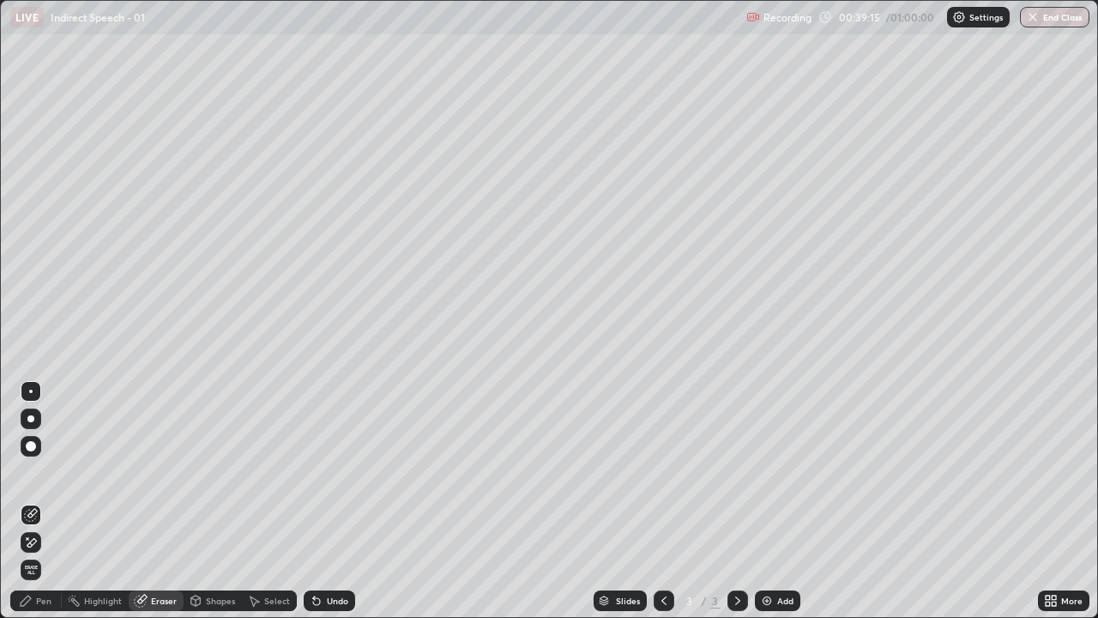
click at [45, 501] on div "Pen" at bounding box center [43, 600] width 15 height 9
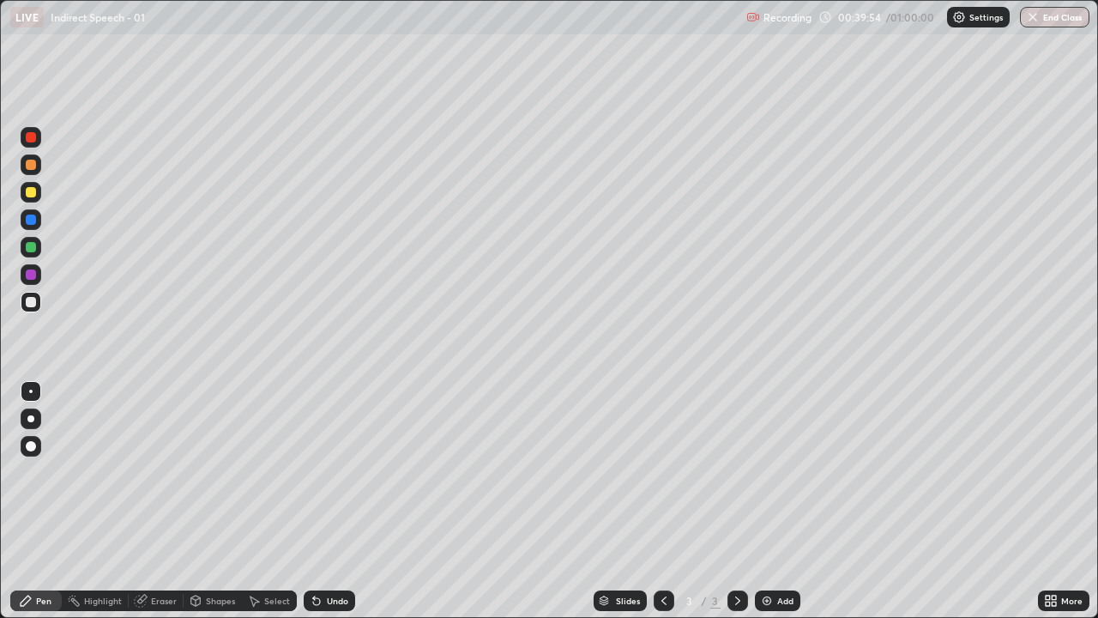
click at [167, 501] on div "Eraser" at bounding box center [164, 600] width 26 height 9
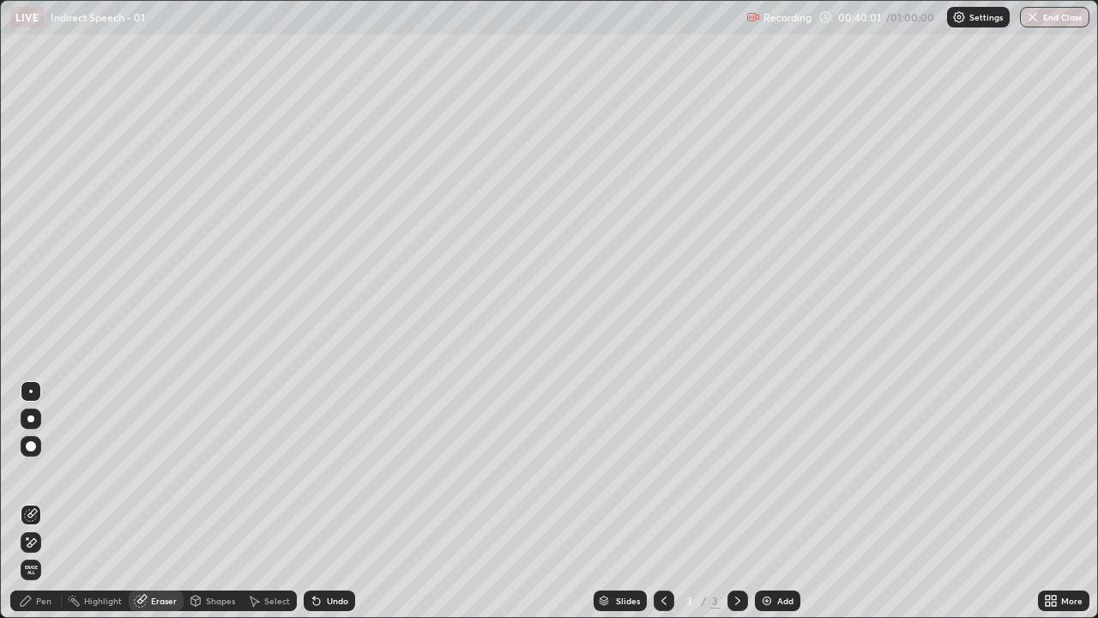
click at [47, 501] on div "Pen" at bounding box center [43, 600] width 15 height 9
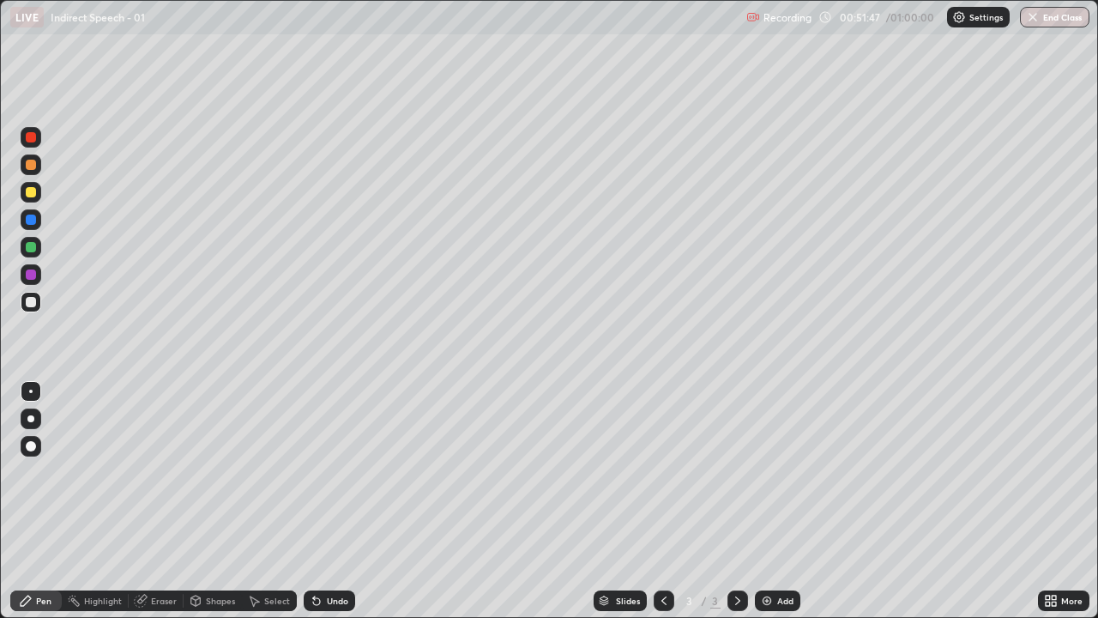
click at [160, 501] on div "Eraser" at bounding box center [164, 600] width 26 height 9
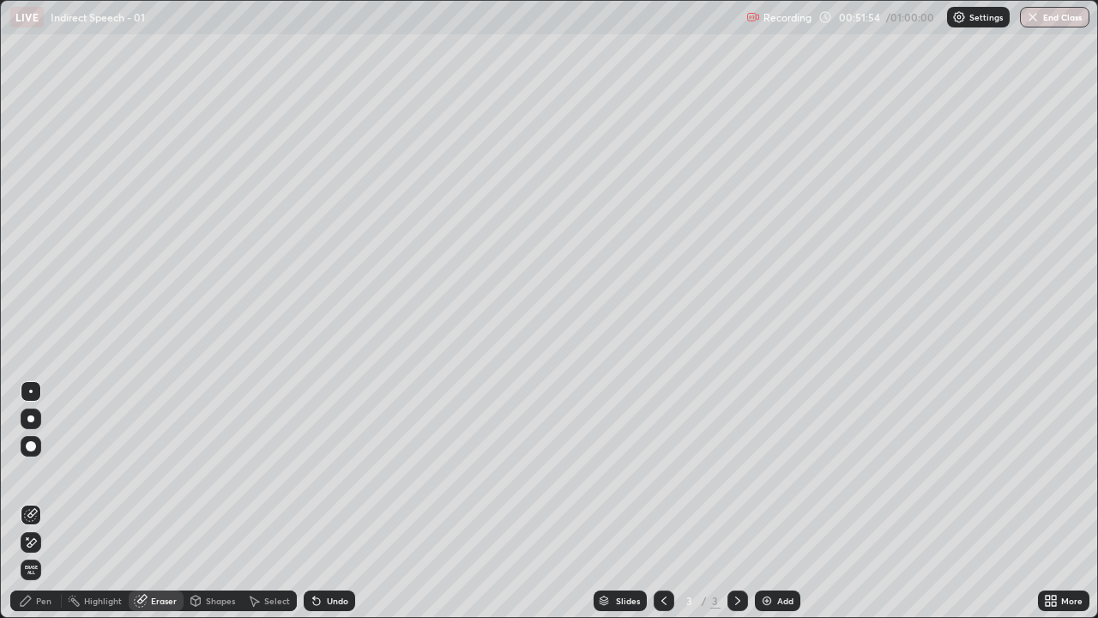
click at [47, 501] on div "Pen" at bounding box center [43, 600] width 15 height 9
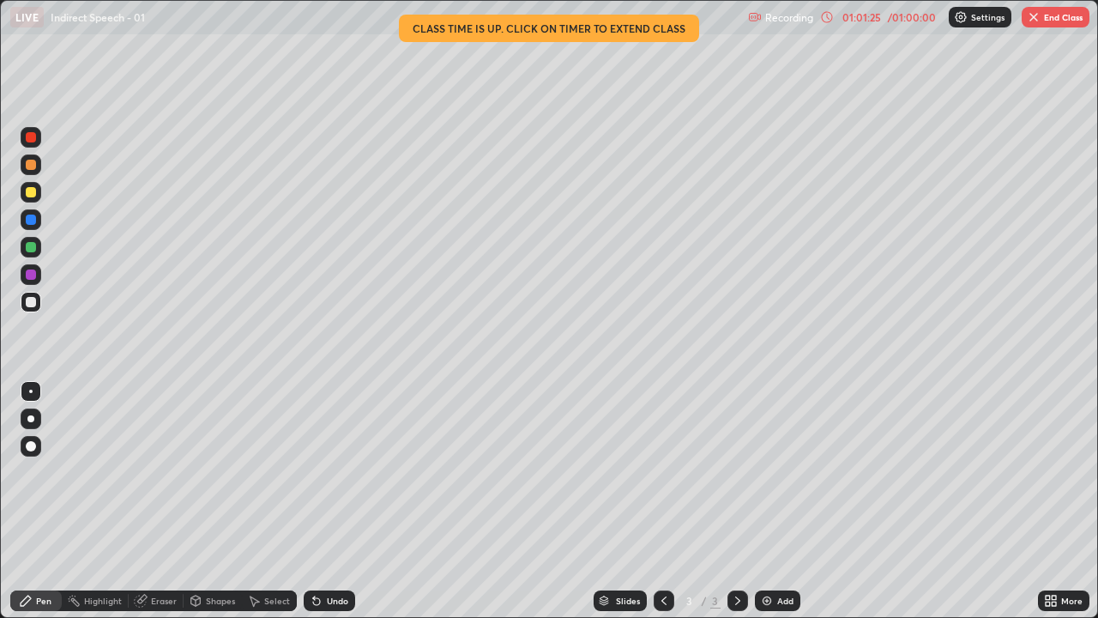
click at [1068, 15] on button "End Class" at bounding box center [1056, 17] width 68 height 21
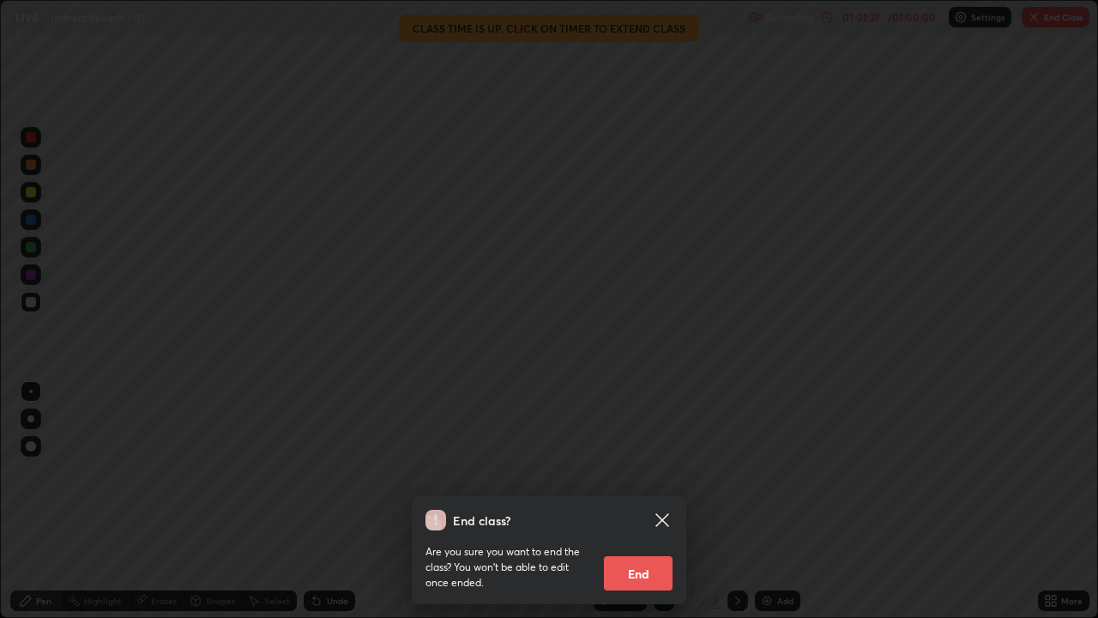
click at [644, 501] on button "End" at bounding box center [638, 573] width 69 height 34
